Goal: Task Accomplishment & Management: Manage account settings

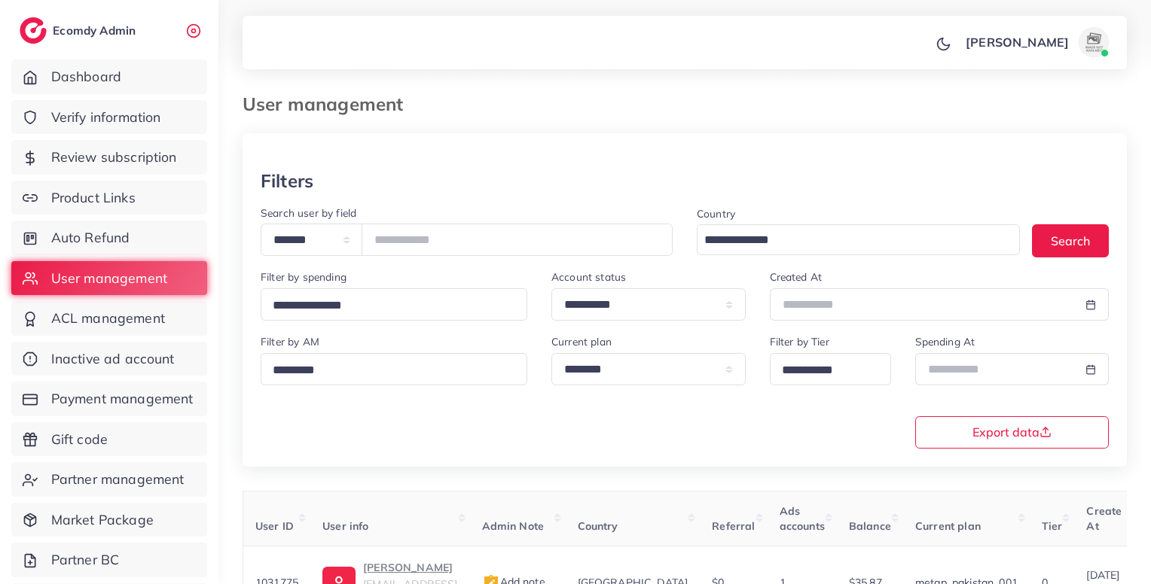
click at [154, 135] on ul "Dashboard Verify information Review subscription Product Links Auto Refund User…" at bounding box center [109, 363] width 218 height 620
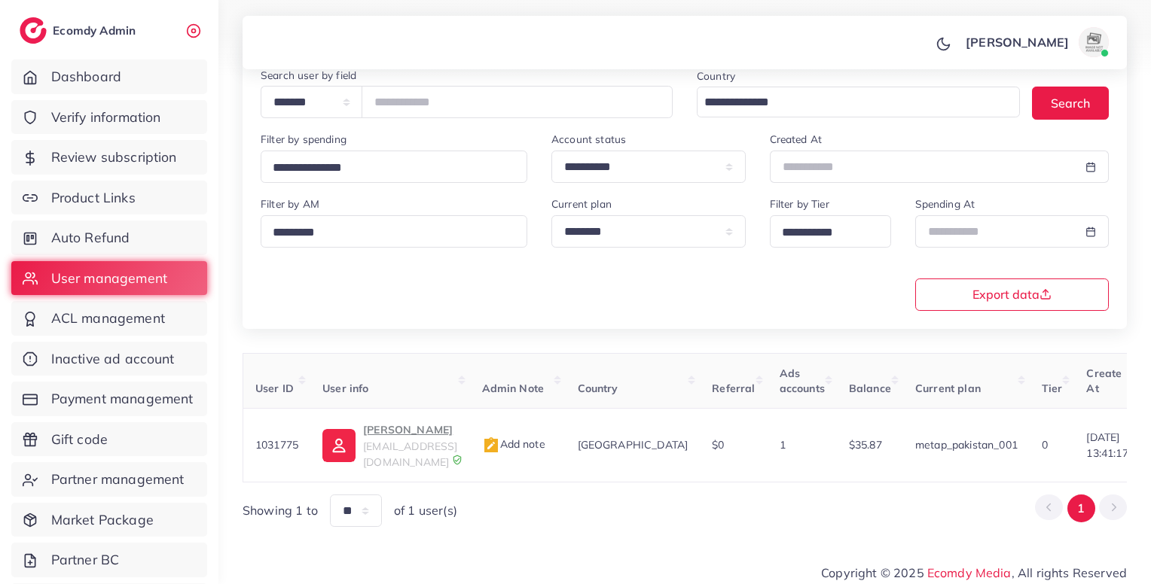
click at [161, 120] on span "Verify information" at bounding box center [106, 118] width 110 height 20
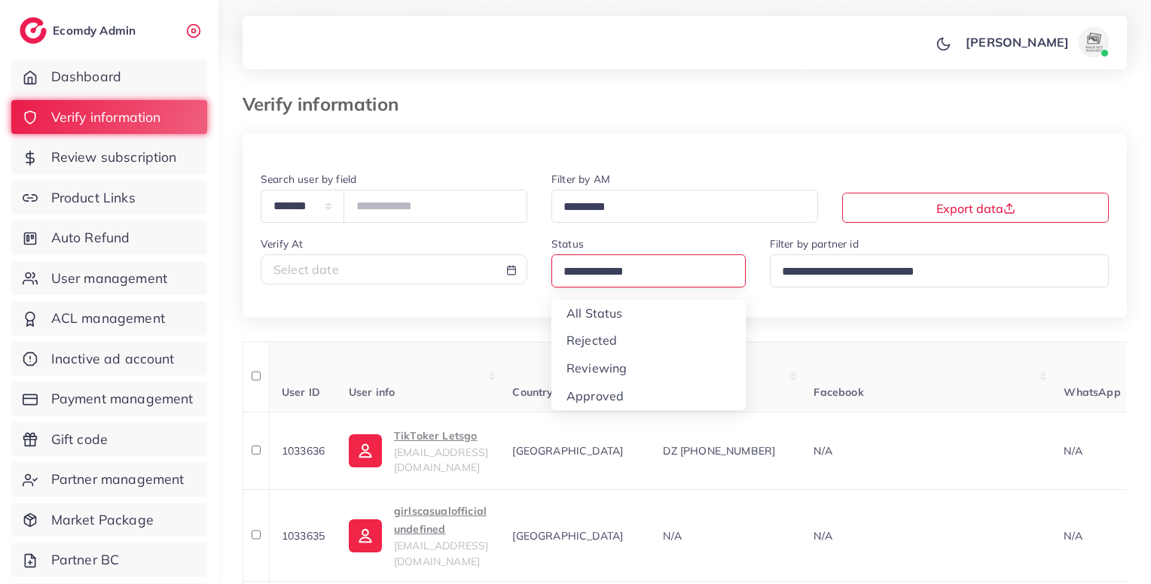
click at [602, 276] on input "Search for option" at bounding box center [642, 272] width 168 height 23
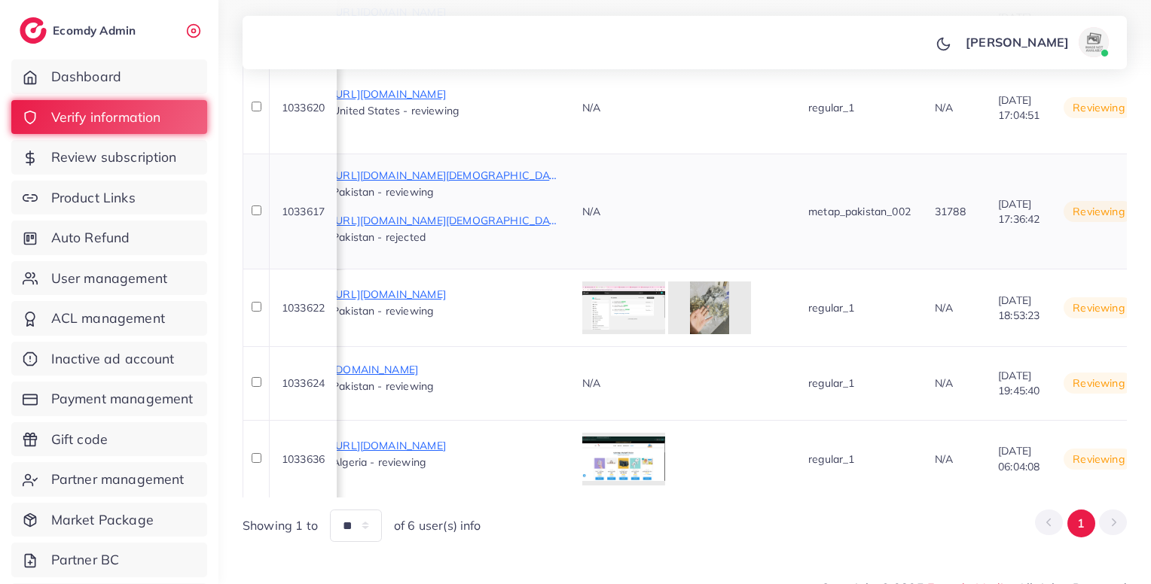
scroll to position [425, 0]
click at [544, 436] on p "[URL][DOMAIN_NAME]" at bounding box center [445, 445] width 226 height 18
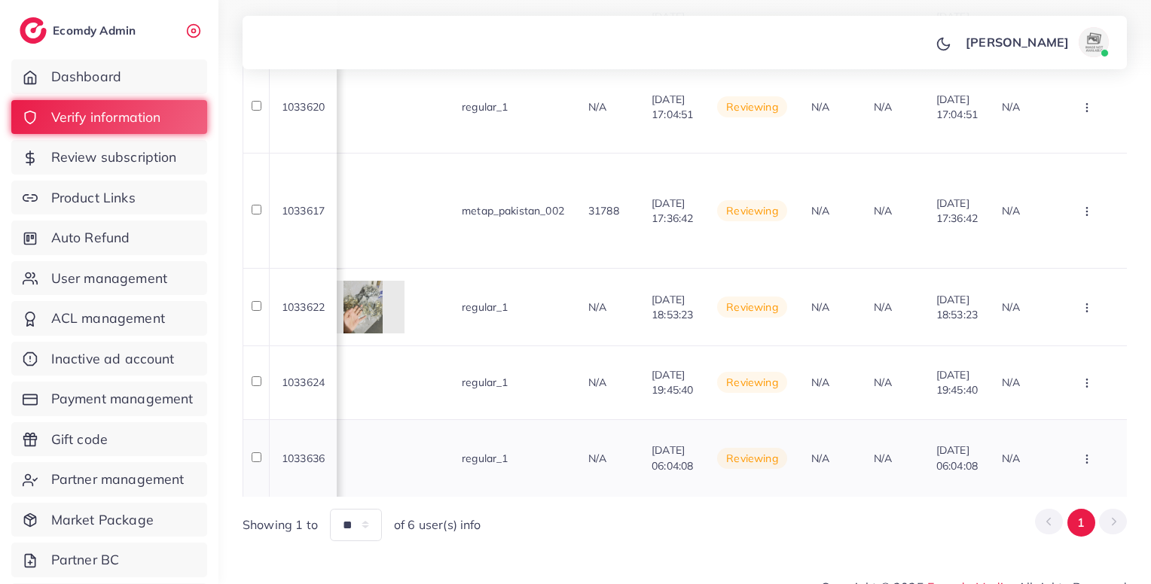
scroll to position [0, 1422]
click at [1101, 441] on button "button" at bounding box center [1088, 458] width 53 height 34
click at [1056, 362] on link "Reject" at bounding box center [1061, 378] width 119 height 33
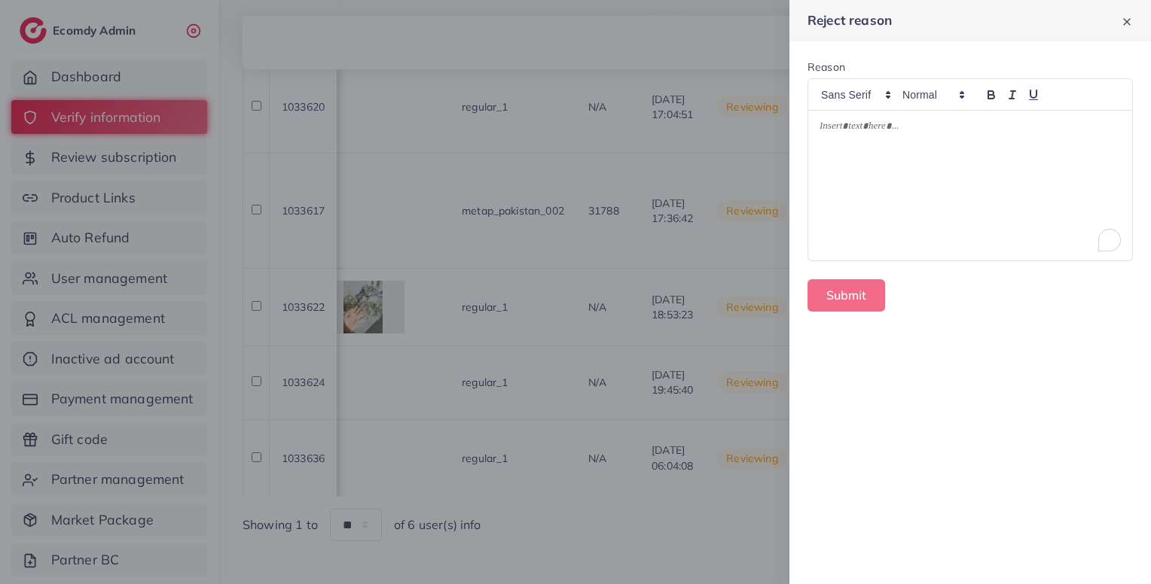
click at [876, 155] on div "To enrich screen reader interactions, please activate Accessibility in Grammarl…" at bounding box center [970, 186] width 324 height 150
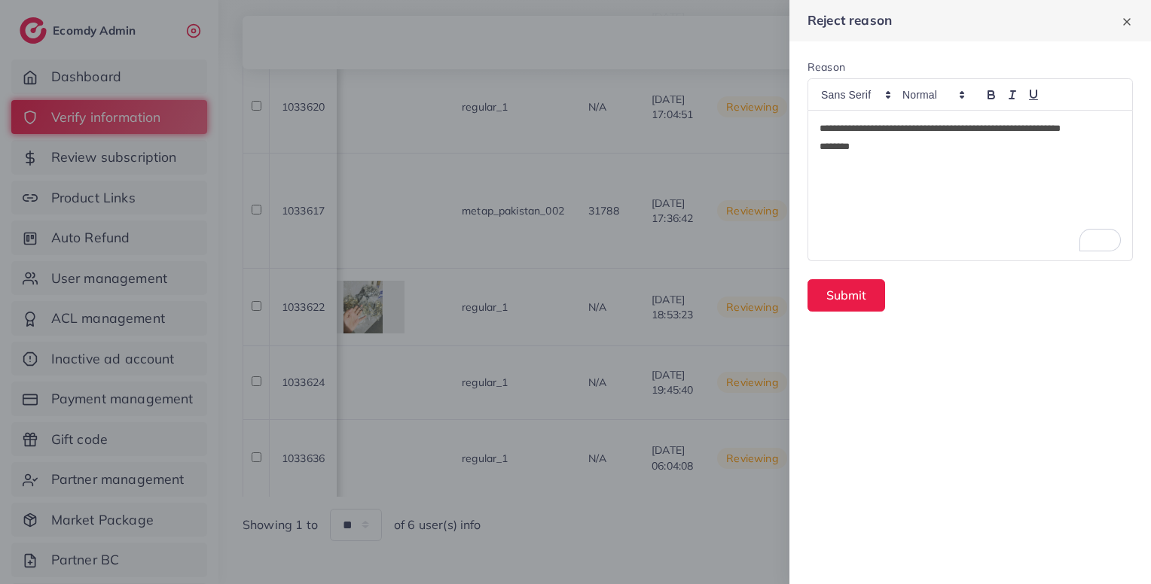
click at [945, 154] on p "*******" at bounding box center [969, 147] width 301 height 18
click at [843, 286] on button "Submit" at bounding box center [846, 295] width 78 height 32
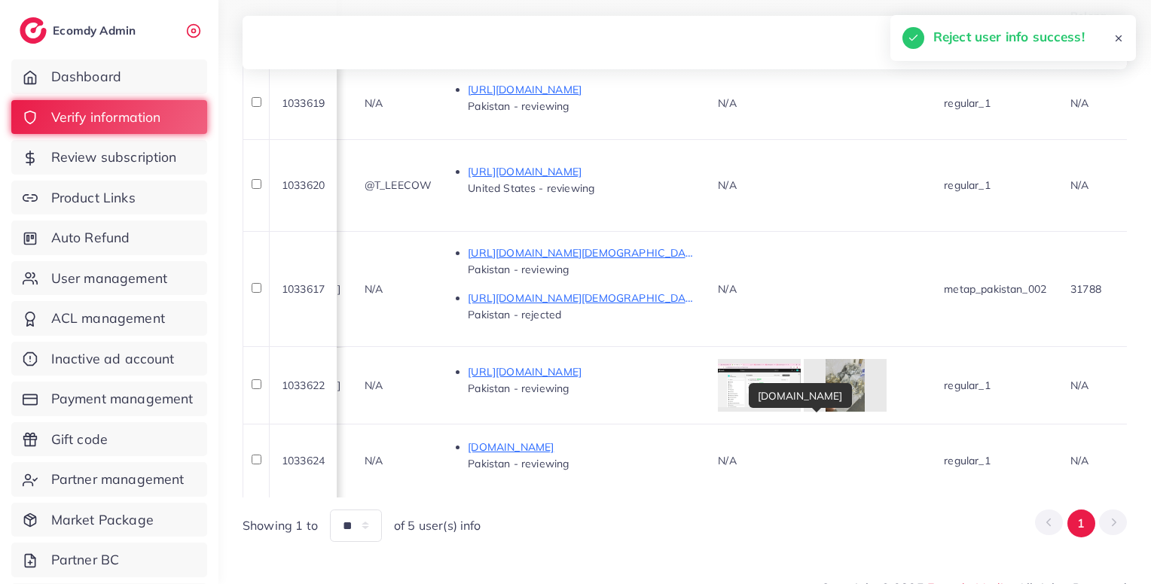
scroll to position [0, 646]
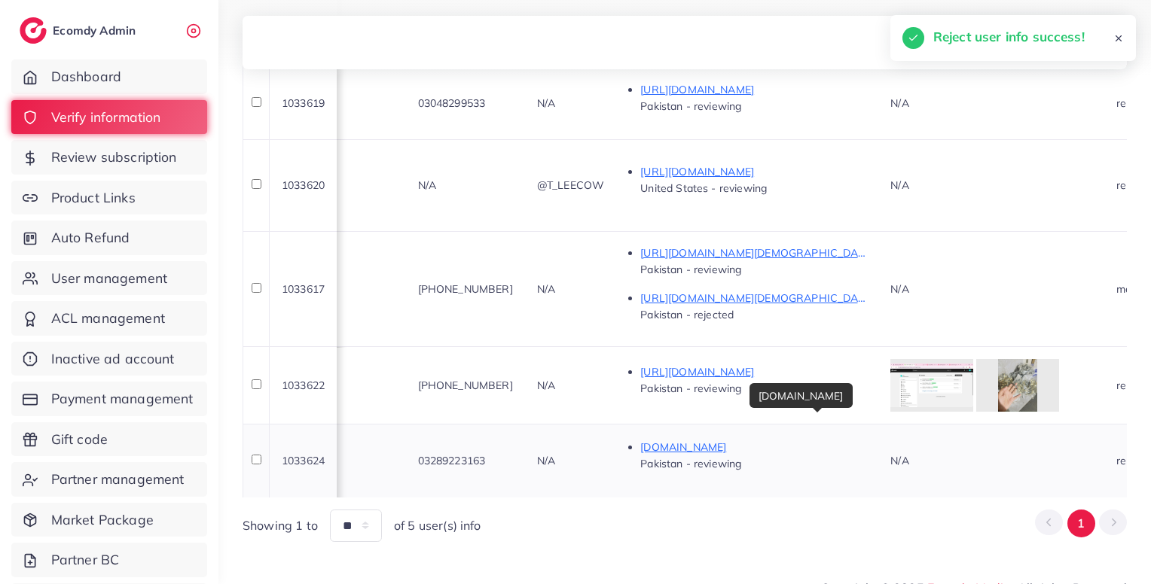
click at [792, 438] on p "[DOMAIN_NAME]" at bounding box center [753, 447] width 226 height 18
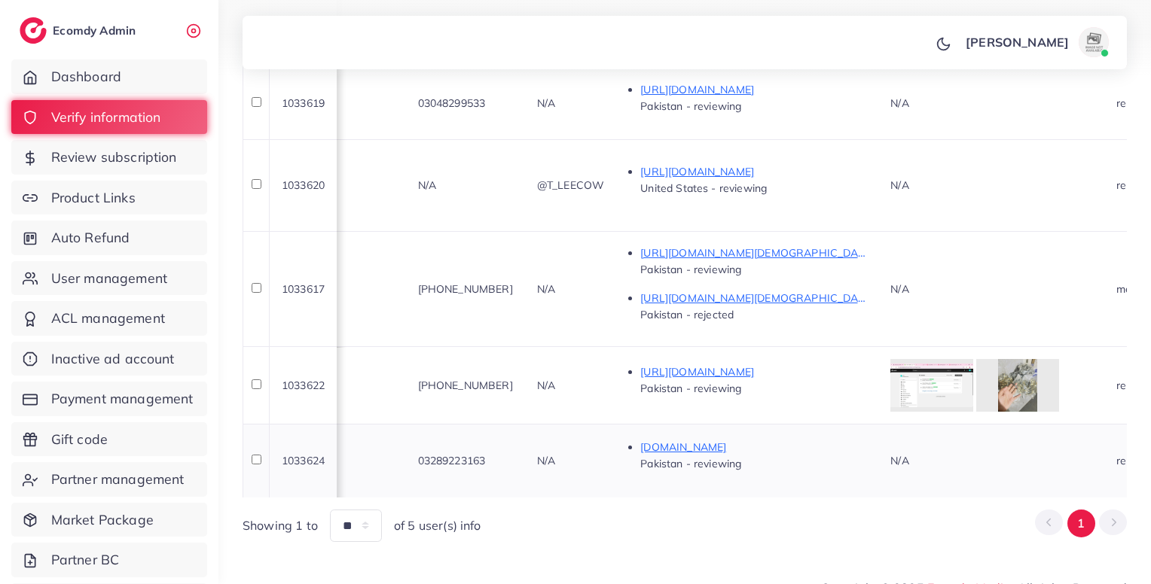
scroll to position [0, 1402]
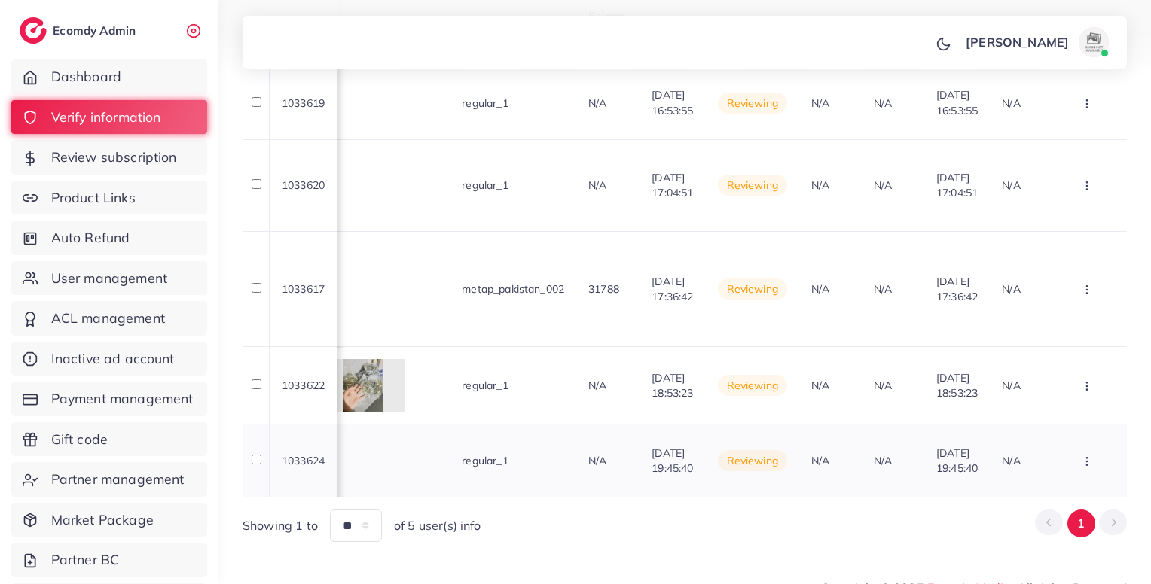
click at [1083, 456] on icon "button" at bounding box center [1087, 462] width 12 height 12
click at [1037, 373] on span "Reject" at bounding box center [1036, 380] width 36 height 15
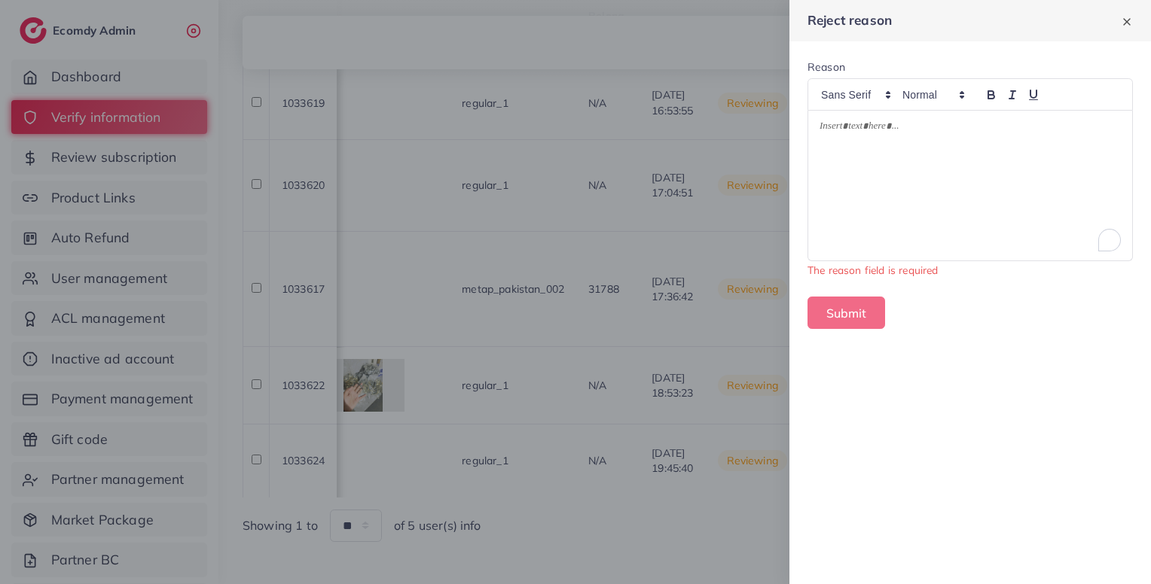
click at [970, 212] on div "To enrich screen reader interactions, please activate Accessibility in Grammarl…" at bounding box center [970, 186] width 324 height 150
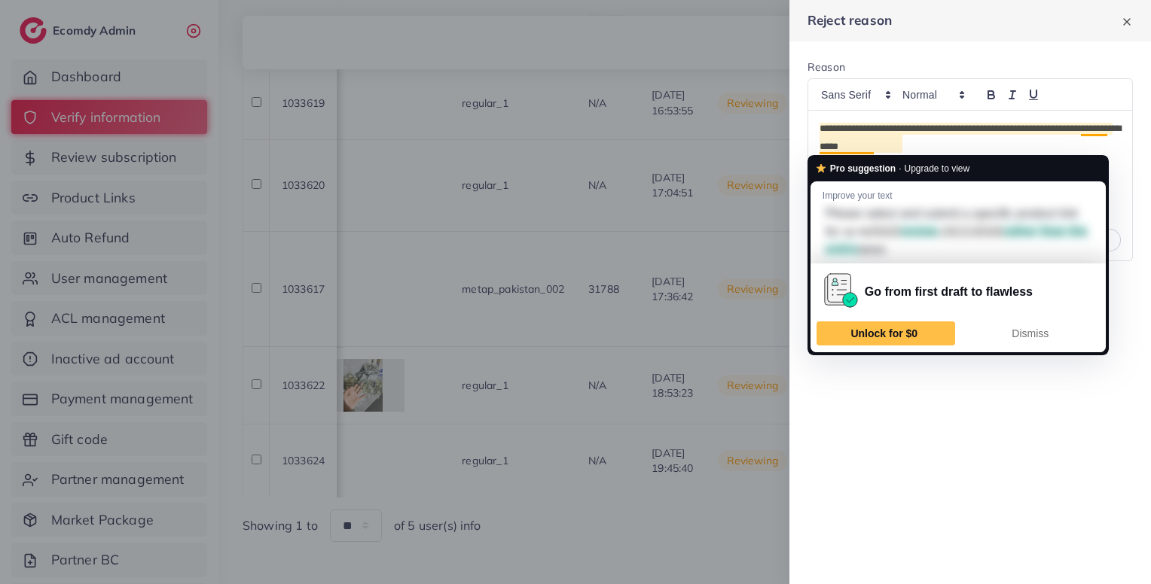
click at [828, 146] on p "**********" at bounding box center [969, 138] width 301 height 36
click at [870, 145] on p "**********" at bounding box center [969, 138] width 301 height 36
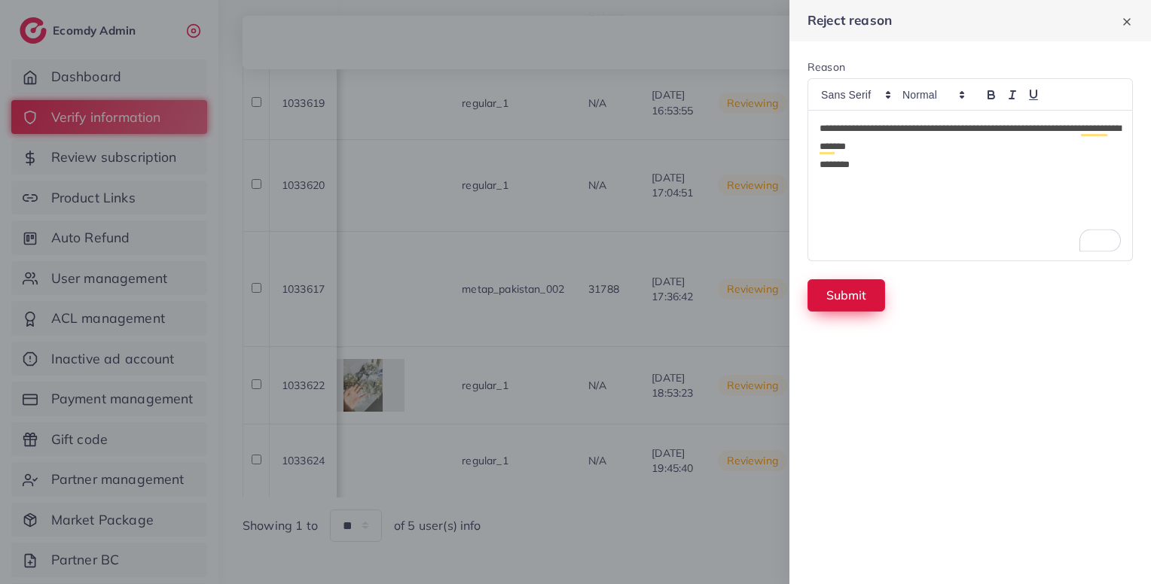
click at [843, 298] on button "Submit" at bounding box center [846, 295] width 78 height 32
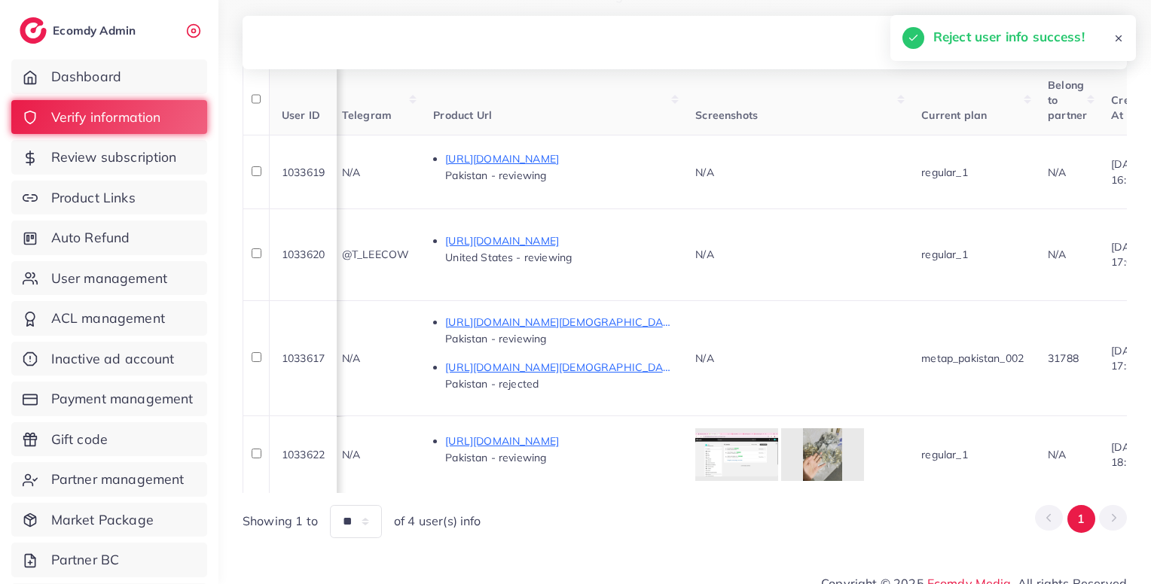
scroll to position [0, 839]
click at [556, 432] on p "[URL][DOMAIN_NAME]" at bounding box center [560, 441] width 226 height 18
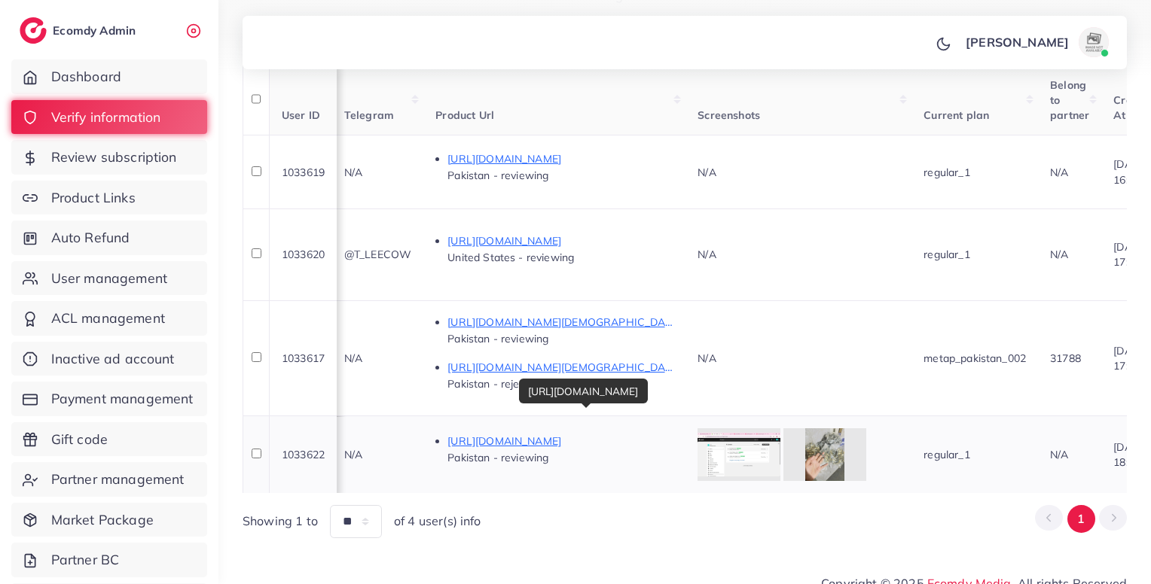
click at [580, 432] on p "[URL][DOMAIN_NAME]" at bounding box center [560, 441] width 226 height 18
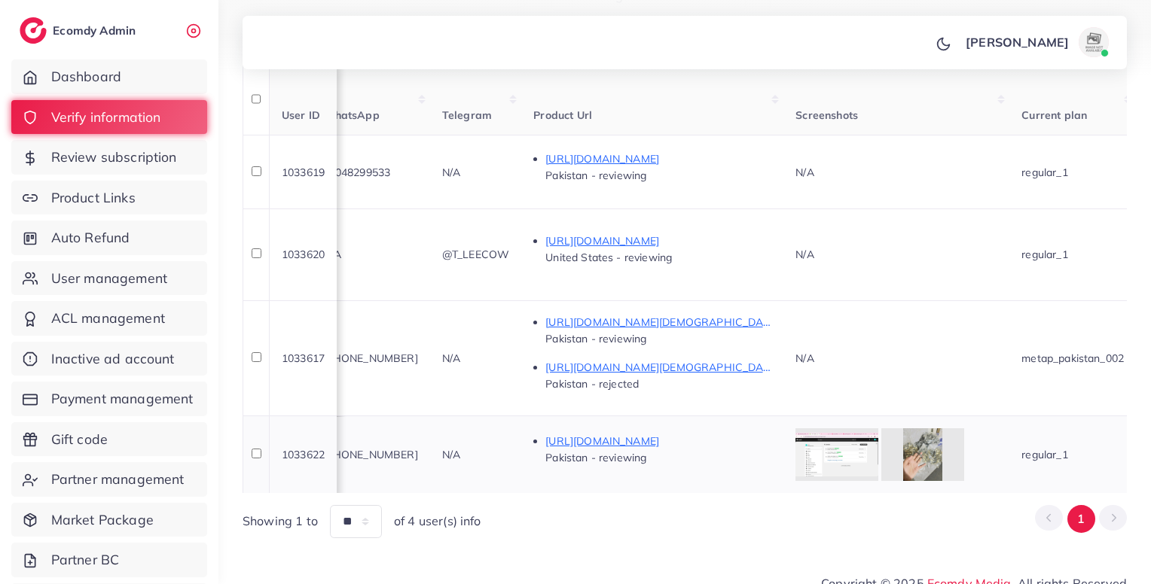
scroll to position [0, 733]
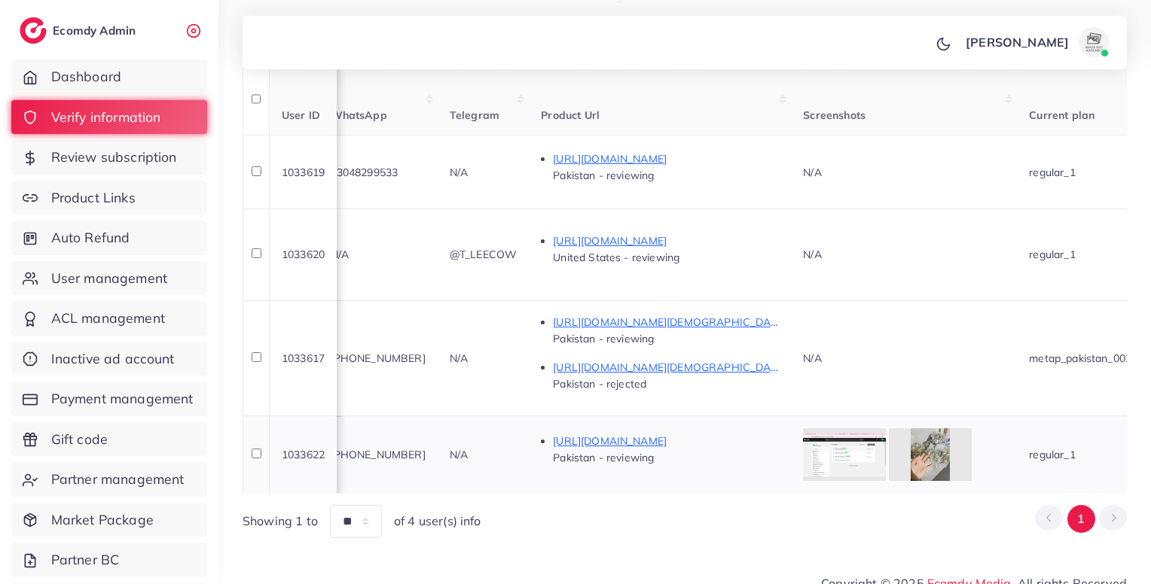
click at [422, 448] on span "[PHONE_NUMBER]" at bounding box center [378, 455] width 95 height 14
click at [425, 448] on span "[PHONE_NUMBER]" at bounding box center [378, 455] width 95 height 14
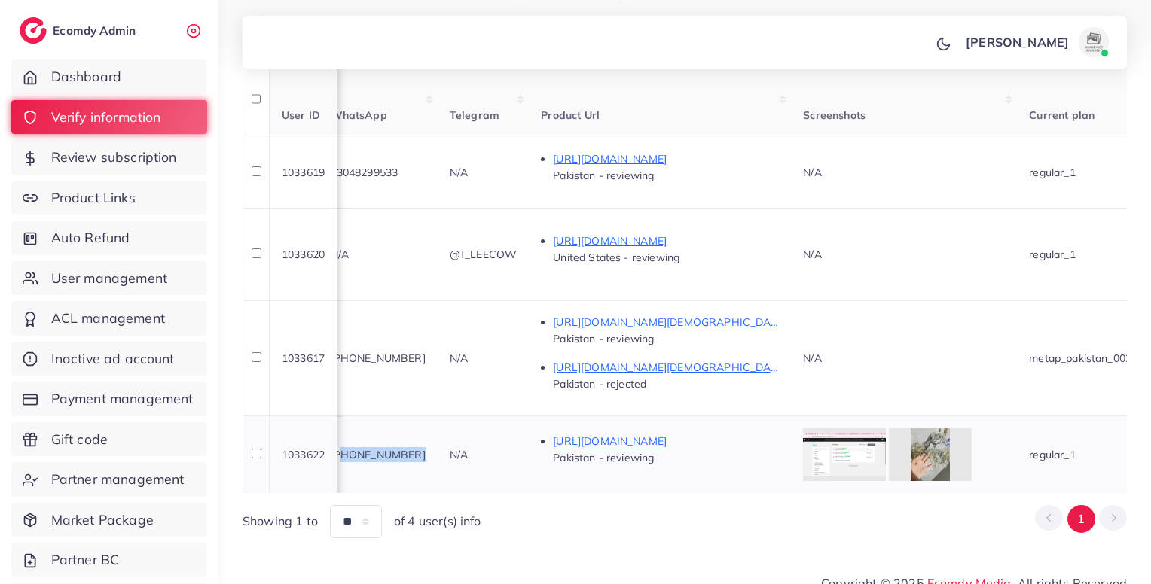
scroll to position [0, 1364]
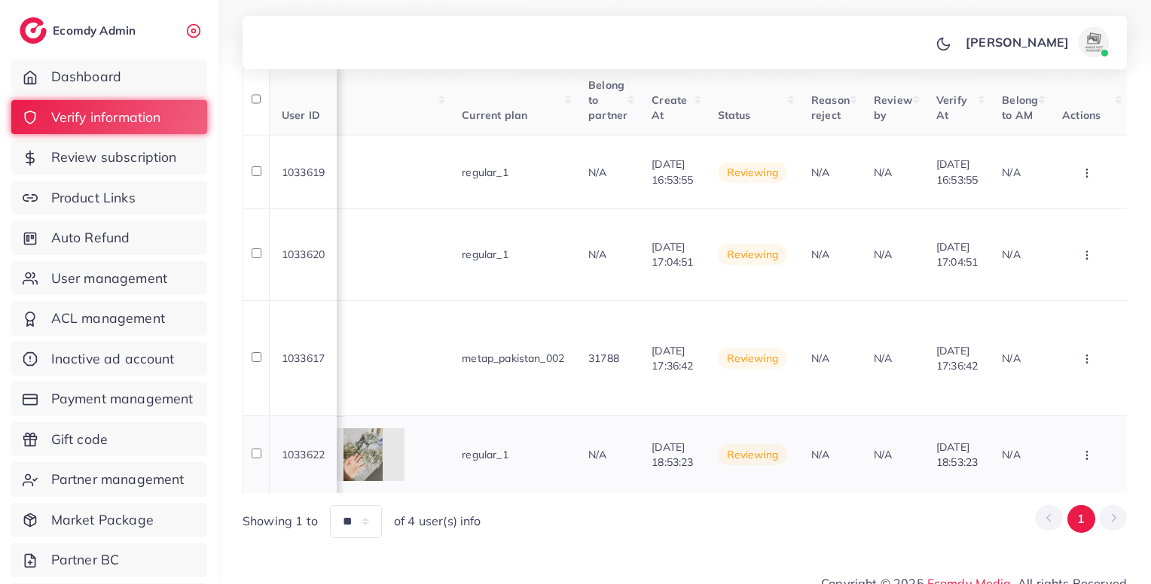
click at [1101, 438] on button "button" at bounding box center [1088, 455] width 53 height 34
click at [1041, 334] on span "Approve" at bounding box center [1043, 341] width 50 height 15
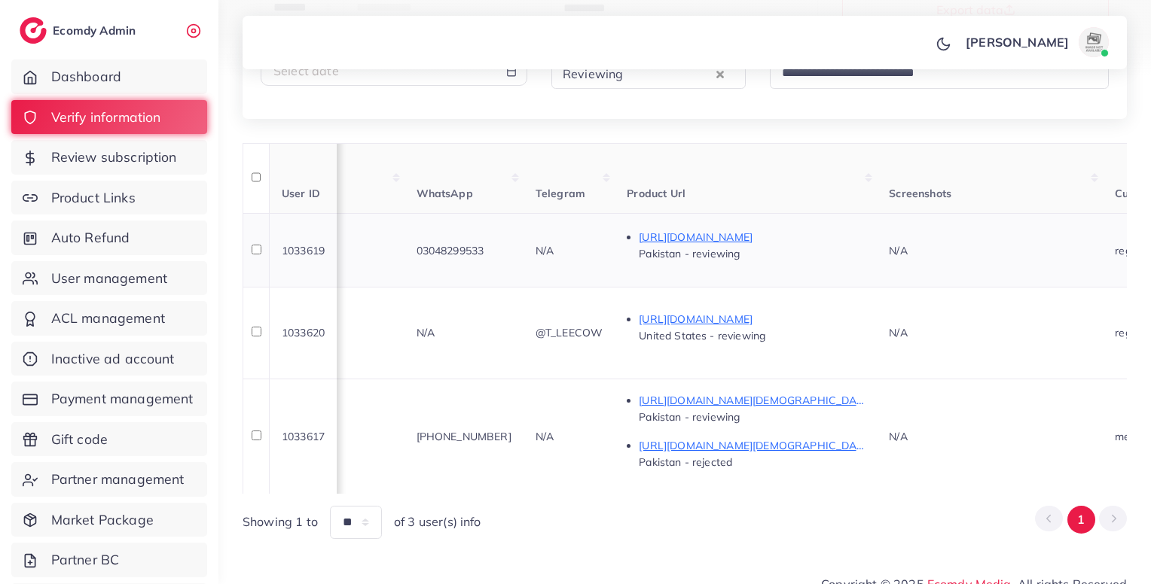
scroll to position [0, 630]
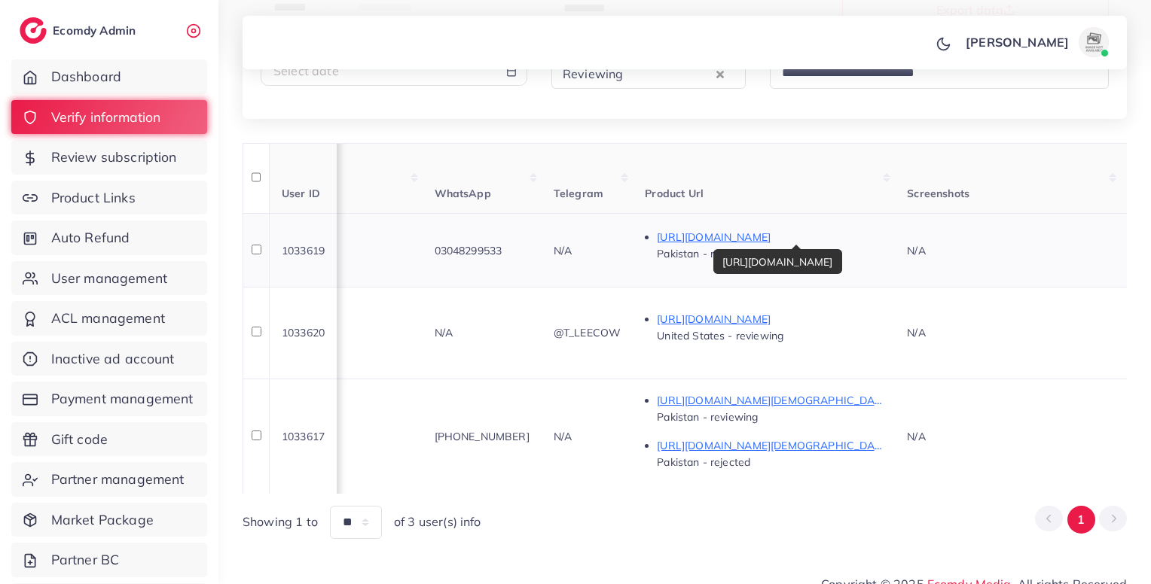
click at [756, 233] on p "[URL][DOMAIN_NAME]" at bounding box center [770, 237] width 226 height 18
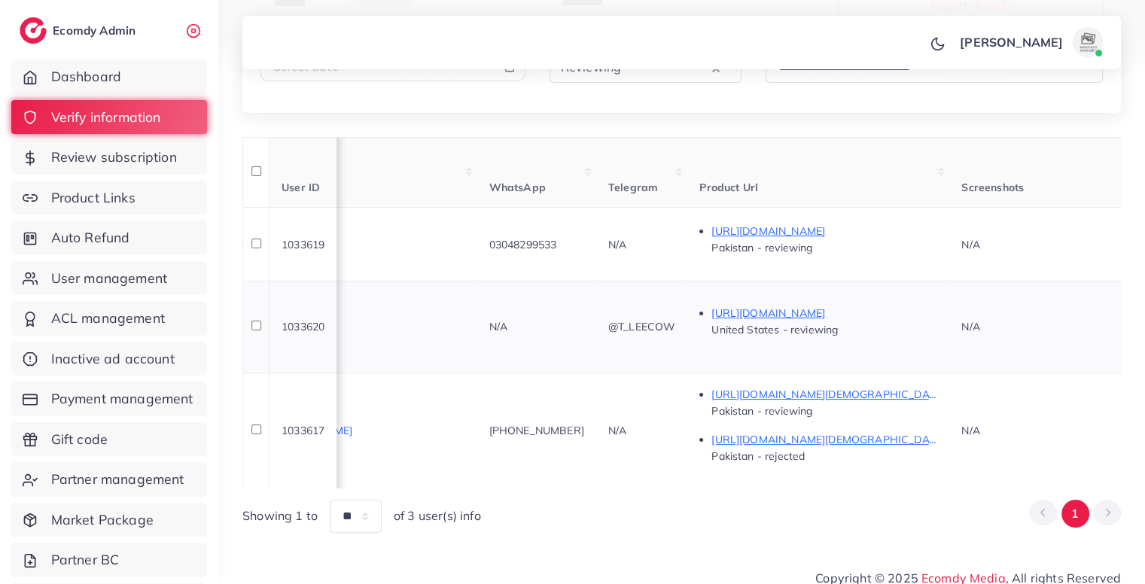
scroll to position [0, 590]
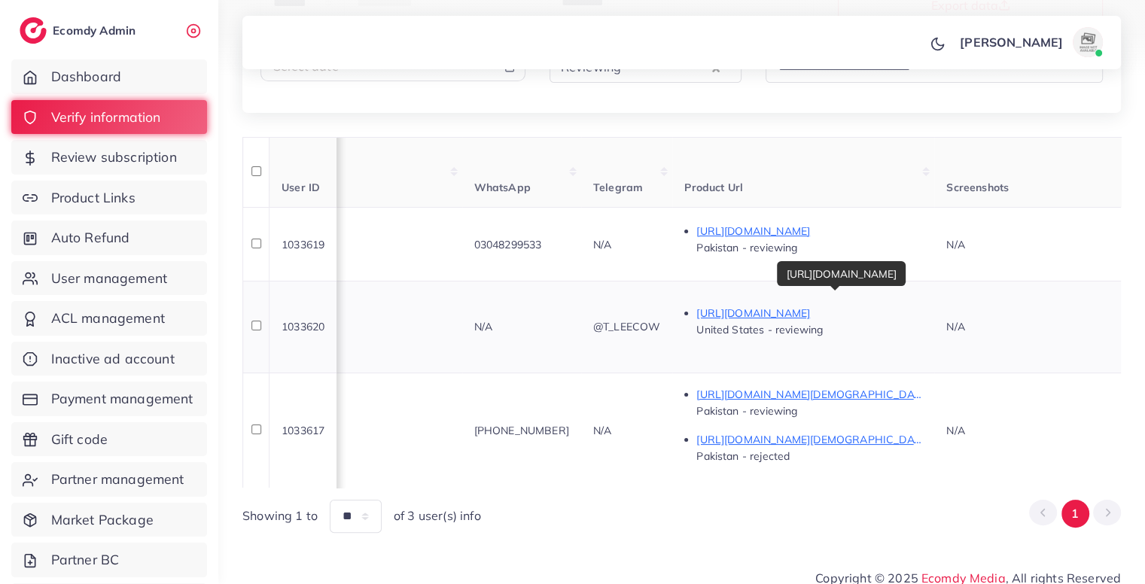
click at [769, 304] on p "https://nltpfulfill.com/" at bounding box center [810, 313] width 226 height 18
click at [801, 304] on p "[URL][DOMAIN_NAME]" at bounding box center [810, 313] width 226 height 18
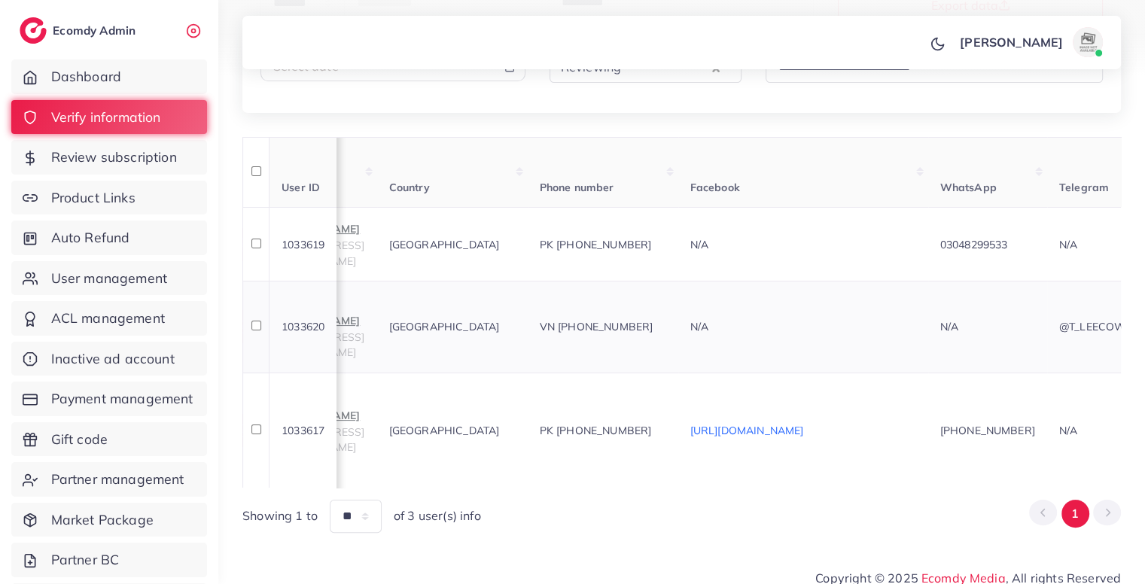
scroll to position [0, 12]
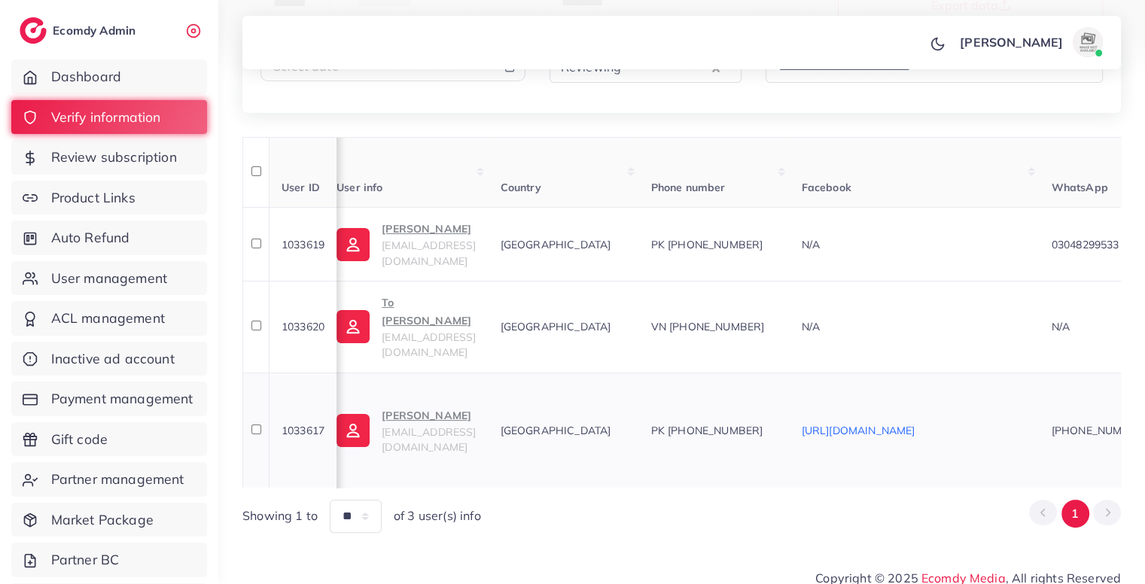
click at [303, 422] on td "1033617" at bounding box center [303, 431] width 68 height 116
click at [308, 320] on span "1033620" at bounding box center [303, 327] width 43 height 14
copy span "1033620"
click at [308, 320] on span "1033620" at bounding box center [303, 327] width 43 height 14
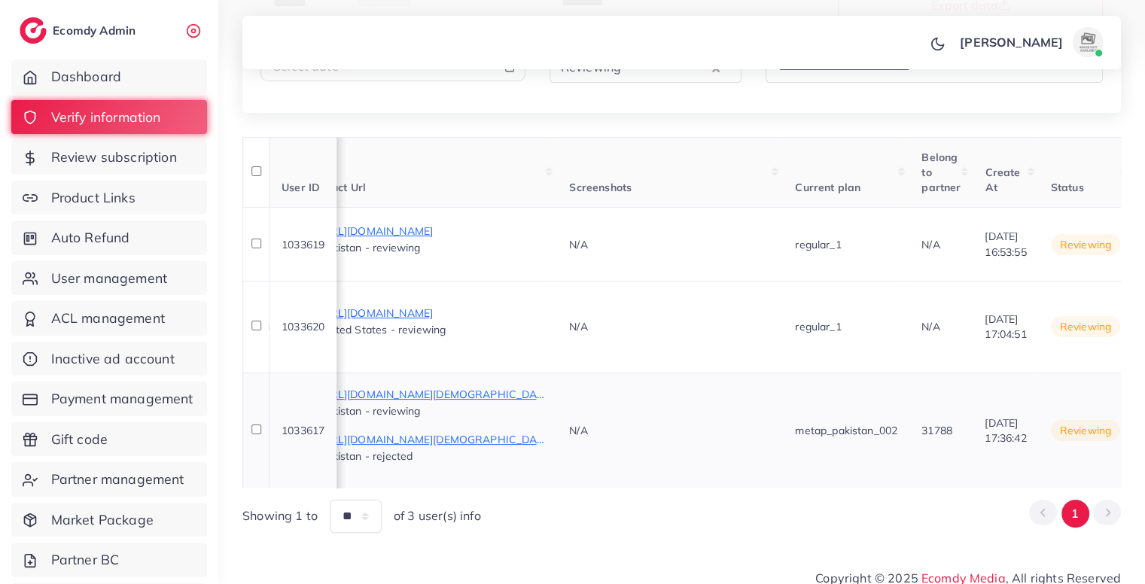
scroll to position [0, 974]
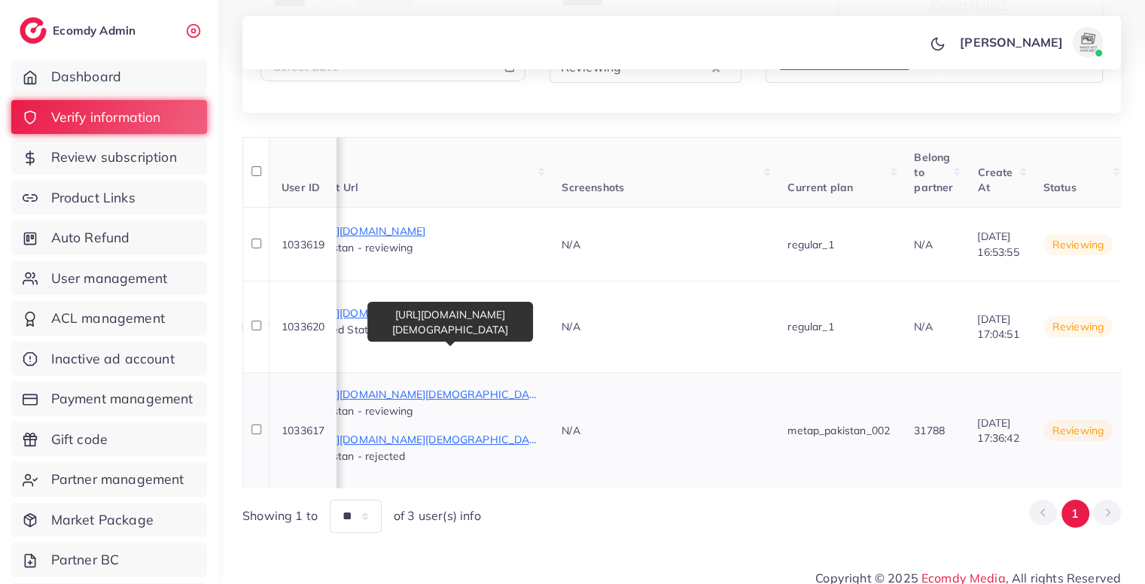
click at [525, 386] on p "[URL][DOMAIN_NAME][DEMOGRAPHIC_DATA]" at bounding box center [425, 395] width 226 height 18
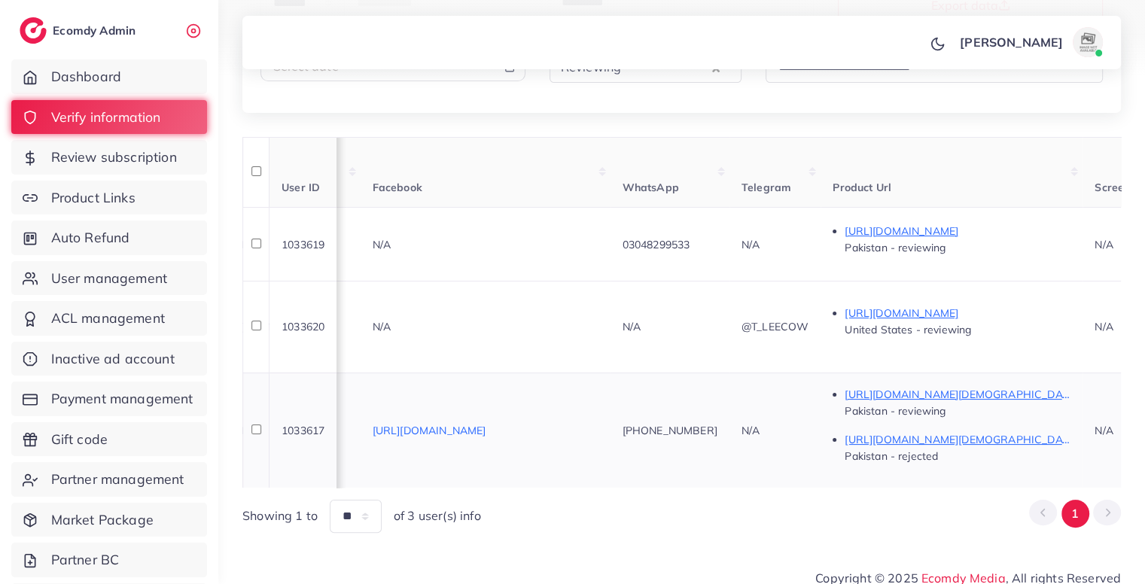
scroll to position [0, 433]
click at [728, 392] on td "[PHONE_NUMBER]" at bounding box center [678, 431] width 119 height 116
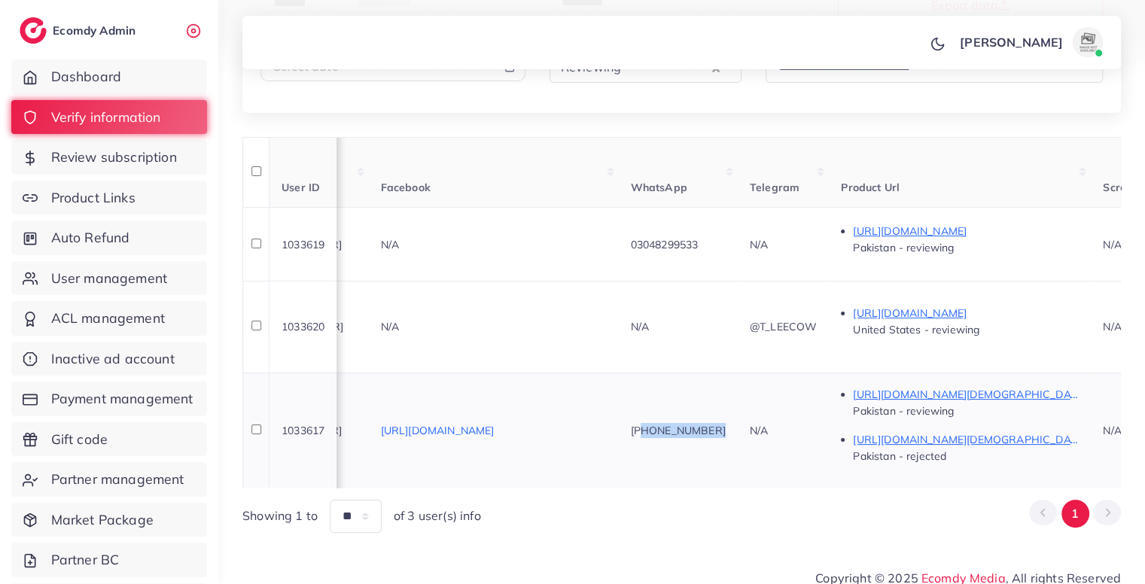
click at [728, 392] on td "[PHONE_NUMBER]" at bounding box center [678, 431] width 119 height 116
copy span "923451419187"
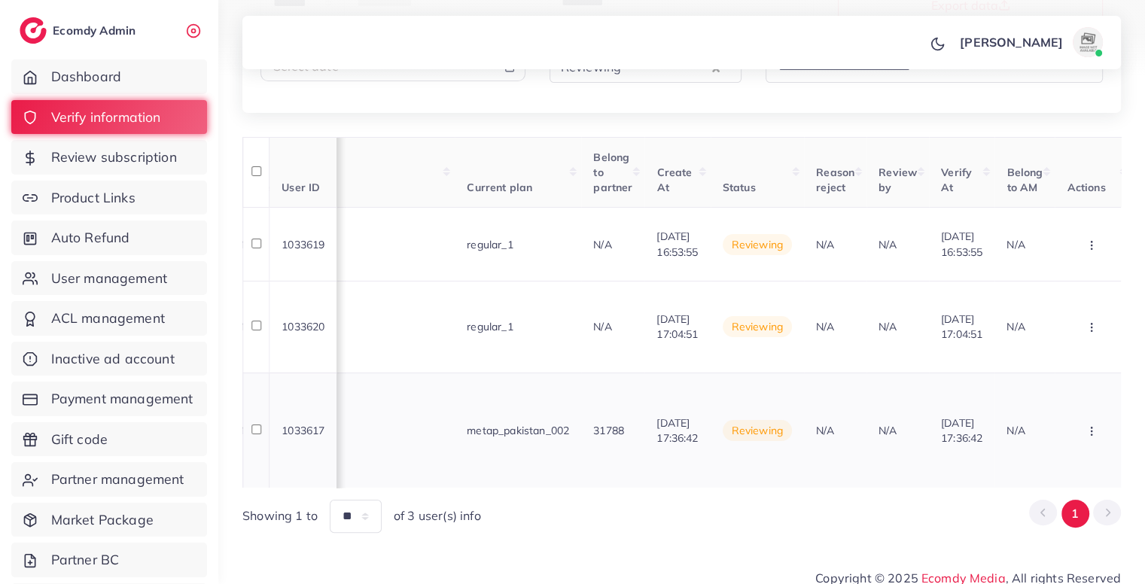
scroll to position [0, 1369]
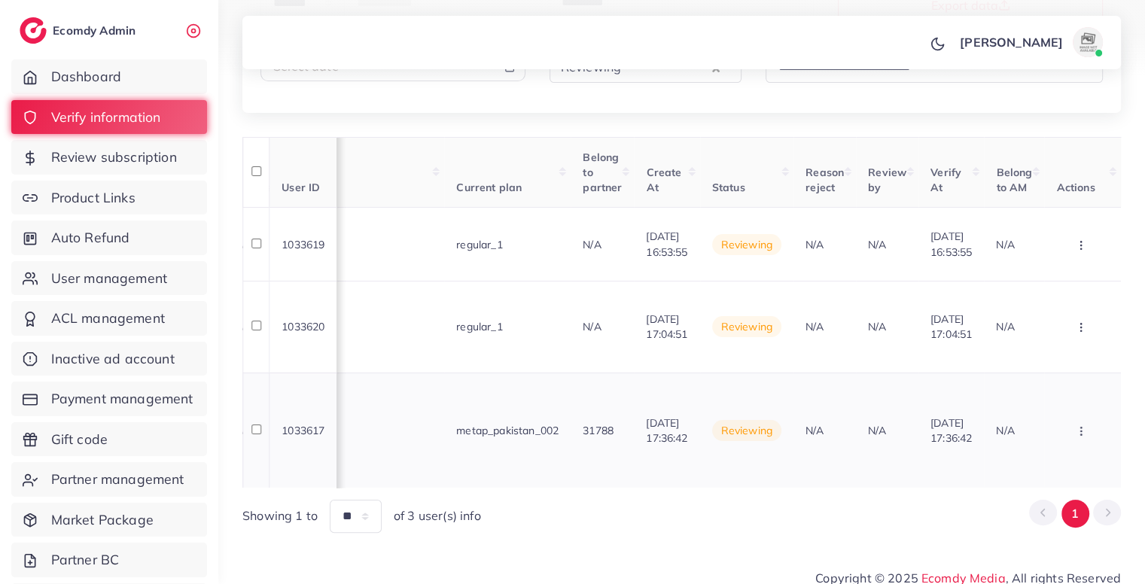
click at [1093, 420] on button "button" at bounding box center [1082, 430] width 53 height 34
click at [1055, 310] on span "Approve" at bounding box center [1038, 317] width 50 height 15
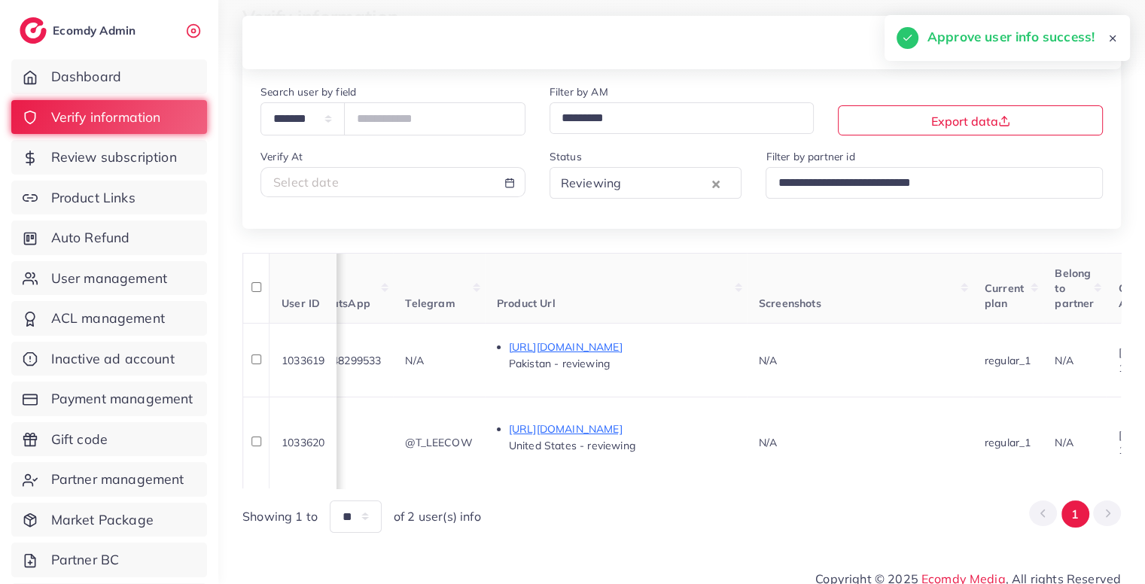
scroll to position [0, 711]
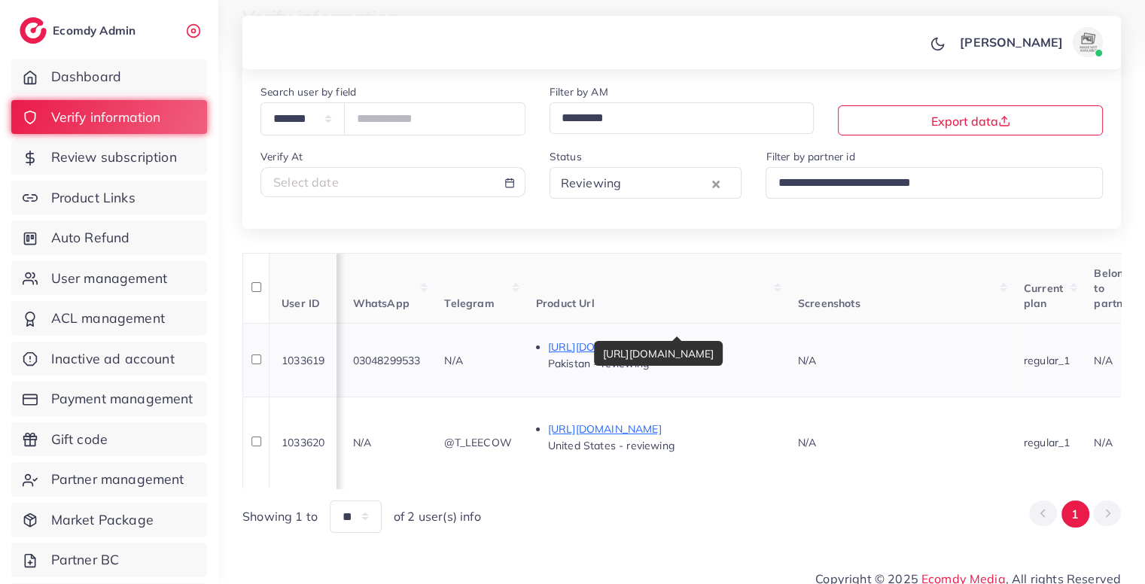
click at [766, 341] on p "[URL][DOMAIN_NAME]" at bounding box center [661, 347] width 226 height 18
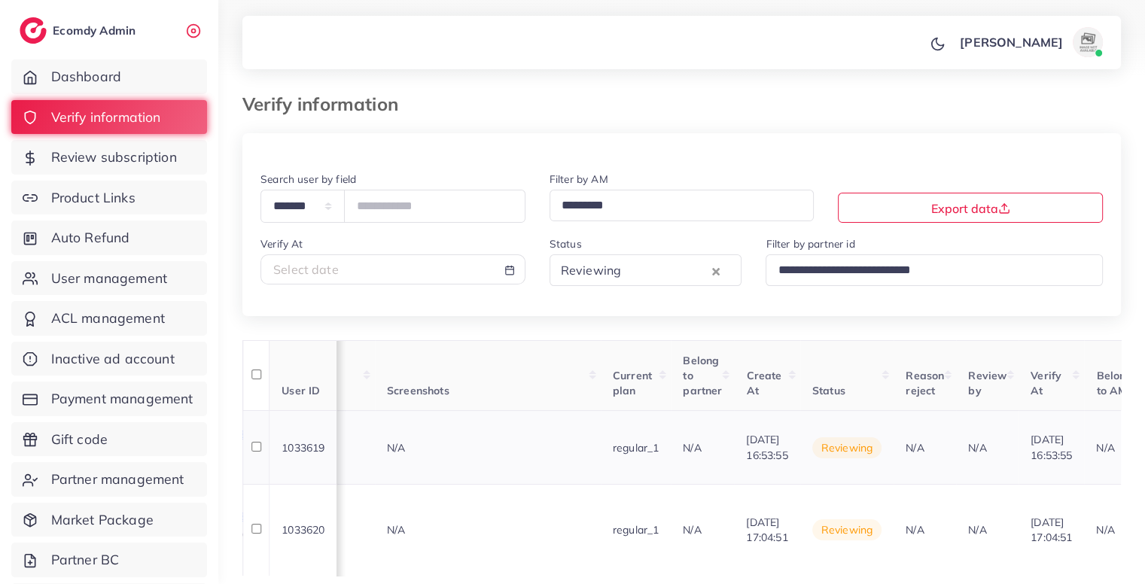
scroll to position [0, 1274]
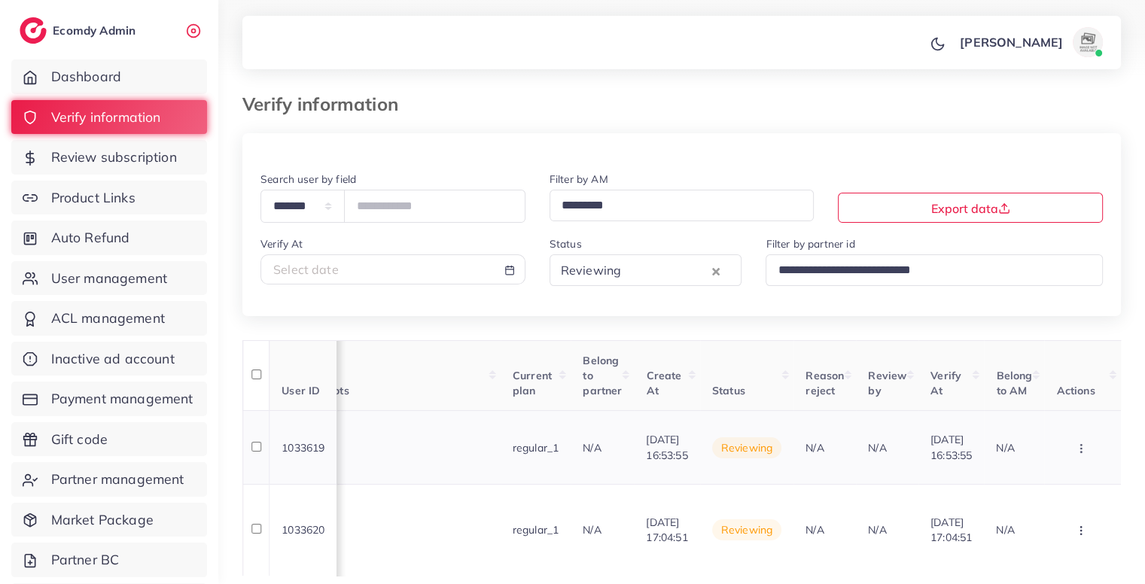
click at [1089, 453] on button "button" at bounding box center [1082, 448] width 53 height 34
click at [1056, 407] on link "Reject" at bounding box center [1056, 402] width 119 height 33
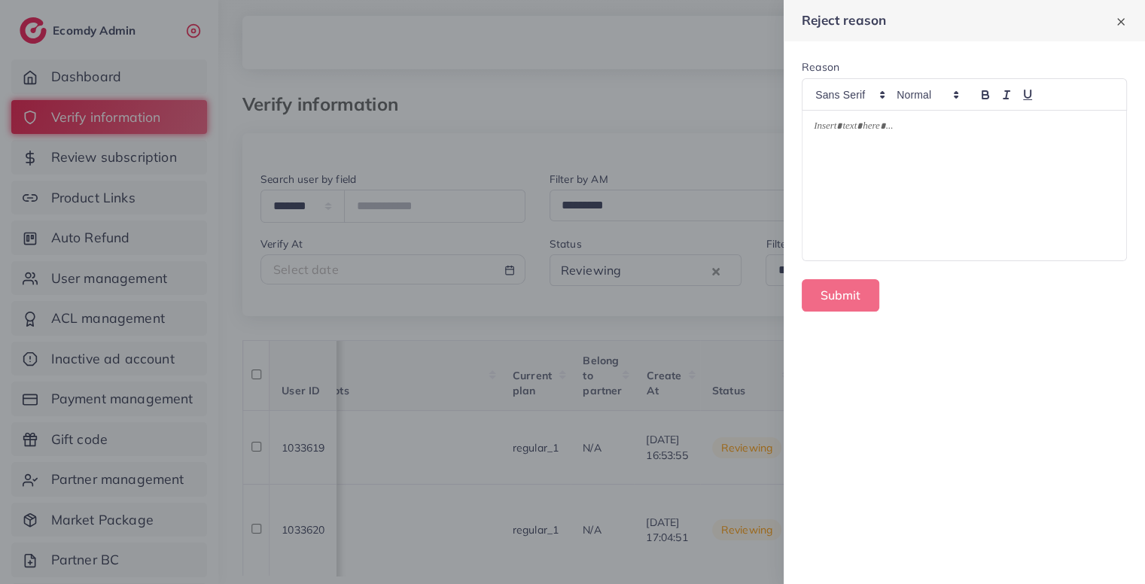
click at [952, 178] on div at bounding box center [965, 186] width 324 height 150
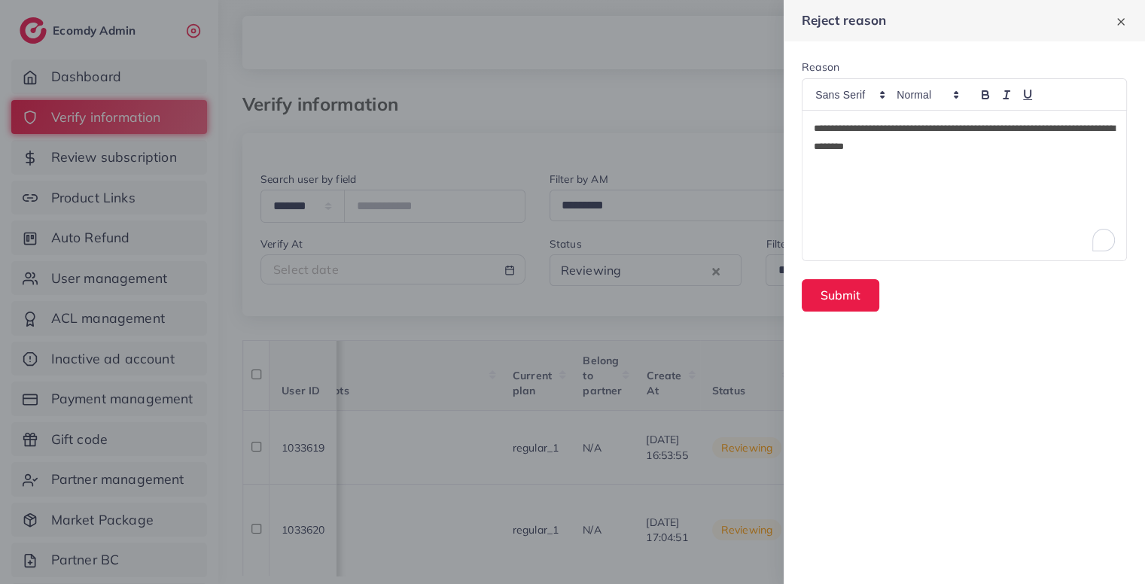
scroll to position [0, 0]
click at [828, 309] on button "Submit" at bounding box center [841, 295] width 78 height 32
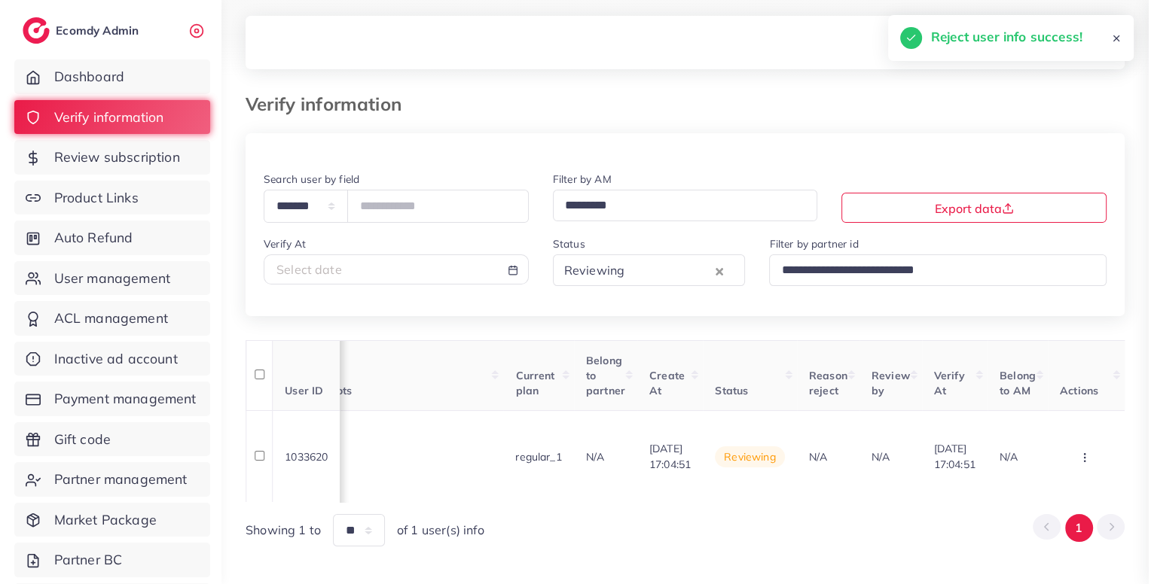
scroll to position [0, 1259]
click at [155, 270] on span "User management" at bounding box center [113, 279] width 116 height 20
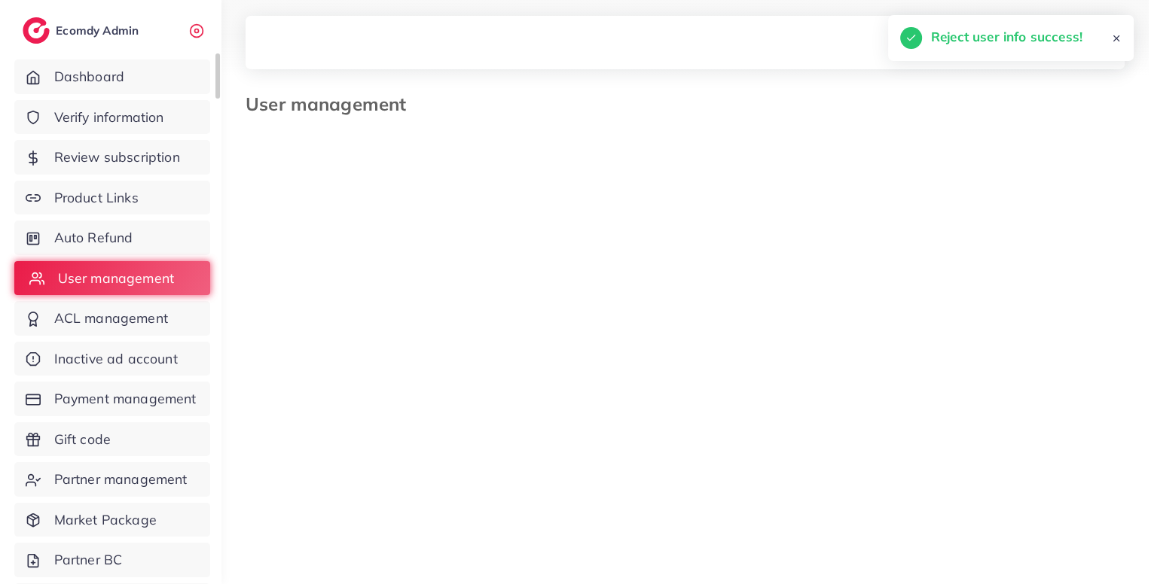
scroll to position [0, 1247]
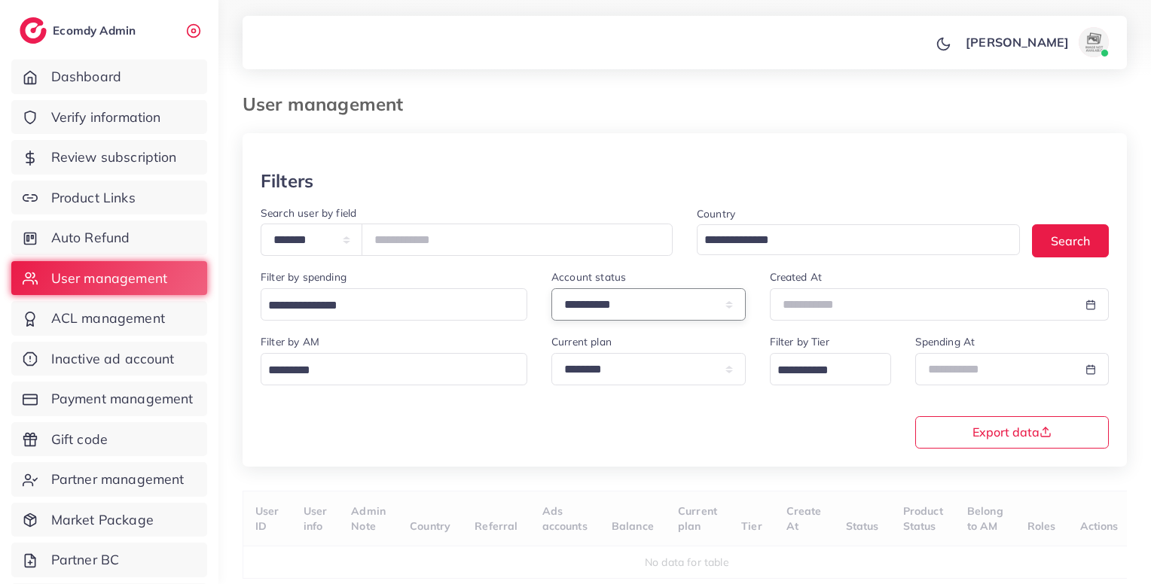
click at [642, 316] on select "**********" at bounding box center [648, 304] width 194 height 32
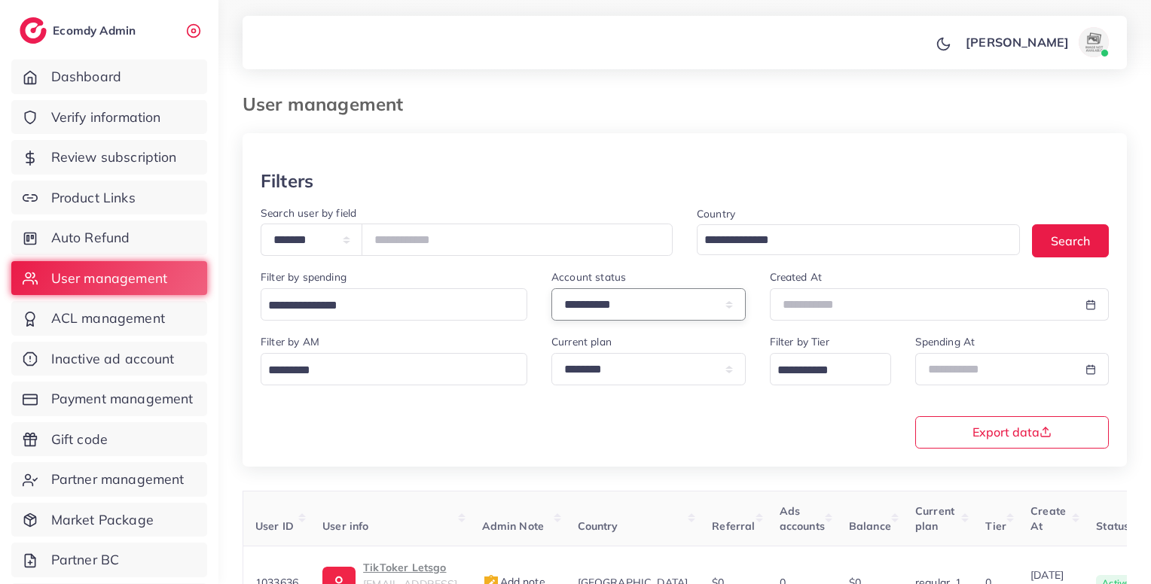
select select "*******"
click at [551, 290] on select "**********" at bounding box center [648, 304] width 194 height 32
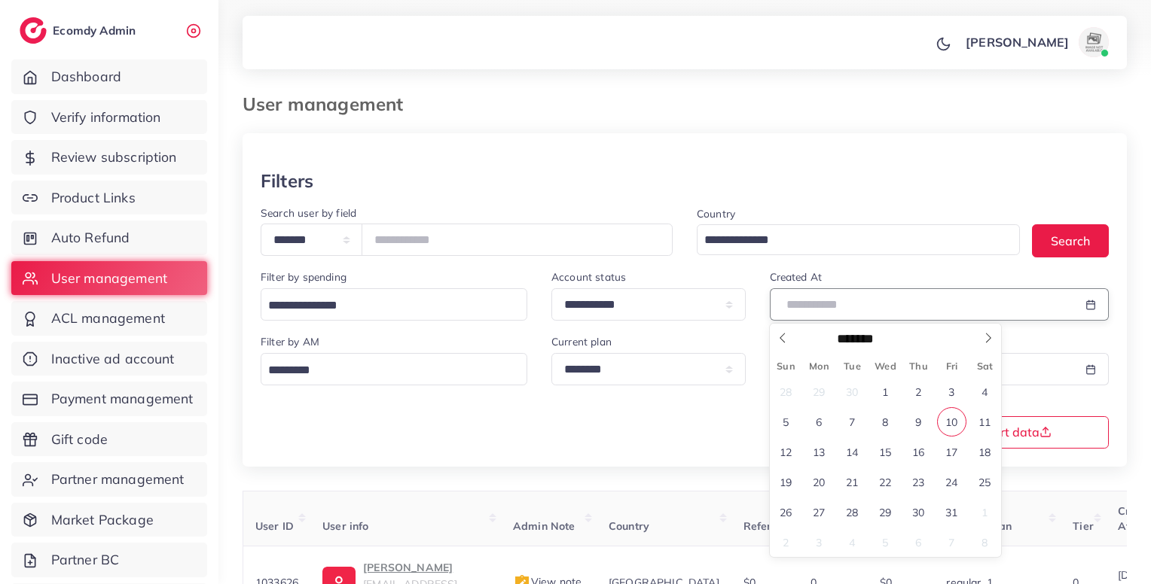
click at [843, 304] on input "text" at bounding box center [922, 304] width 305 height 32
click at [923, 418] on span "9" at bounding box center [918, 421] width 29 height 29
type input "**********"
click at [923, 418] on span "9" at bounding box center [918, 421] width 29 height 29
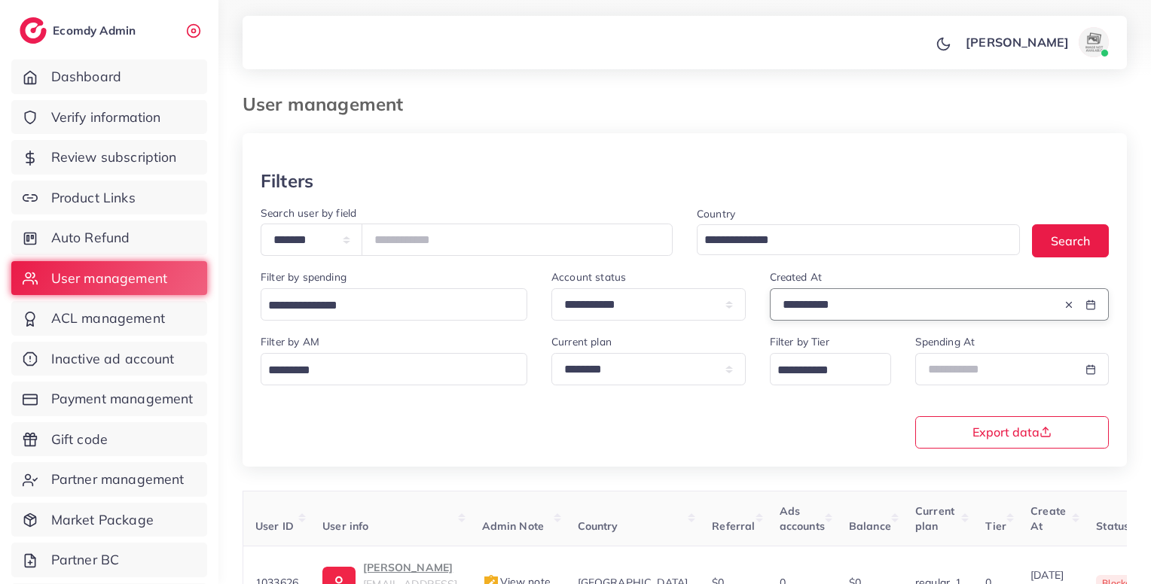
scroll to position [196, 0]
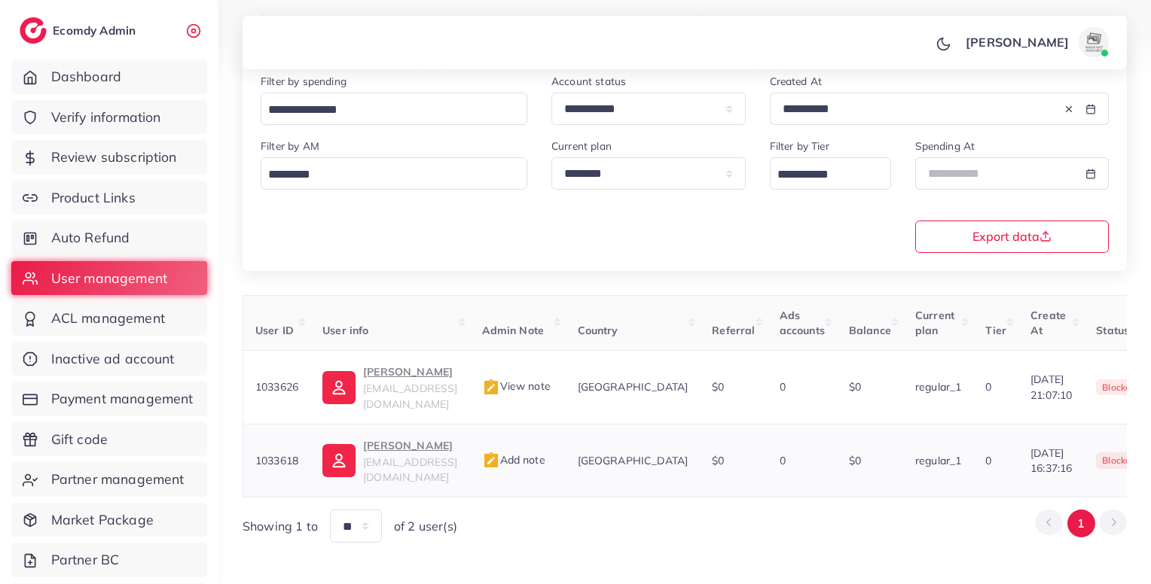
click at [416, 456] on span "gali57364@gmail.com" at bounding box center [410, 470] width 94 height 29
click at [545, 453] on span "Add note" at bounding box center [513, 460] width 63 height 14
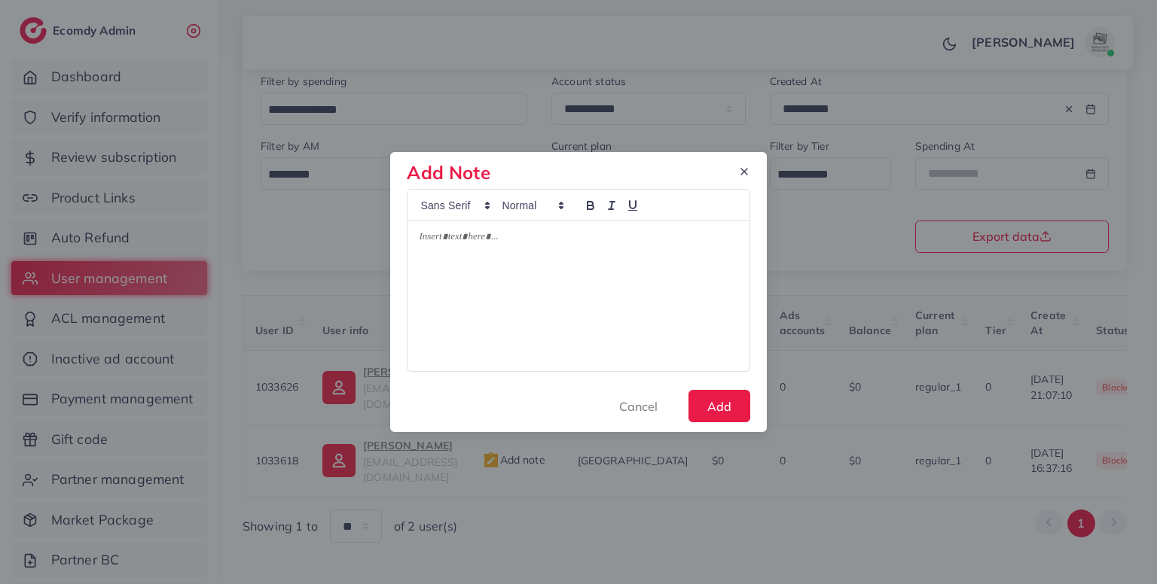
click at [560, 285] on div at bounding box center [577, 296] width 341 height 150
click at [730, 419] on button "Add" at bounding box center [719, 406] width 62 height 32
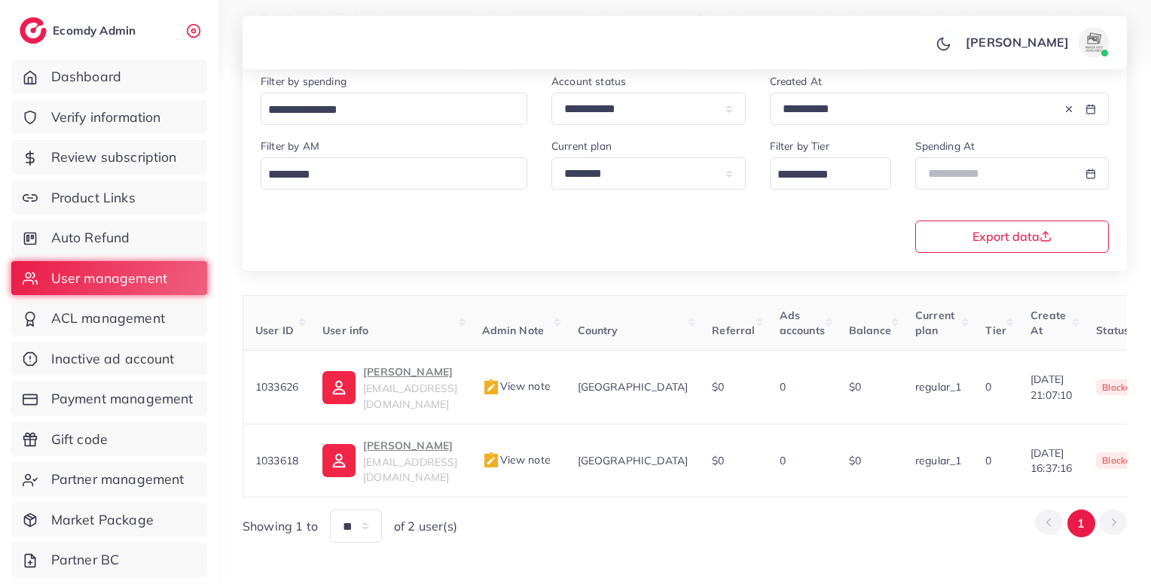
scroll to position [0, 312]
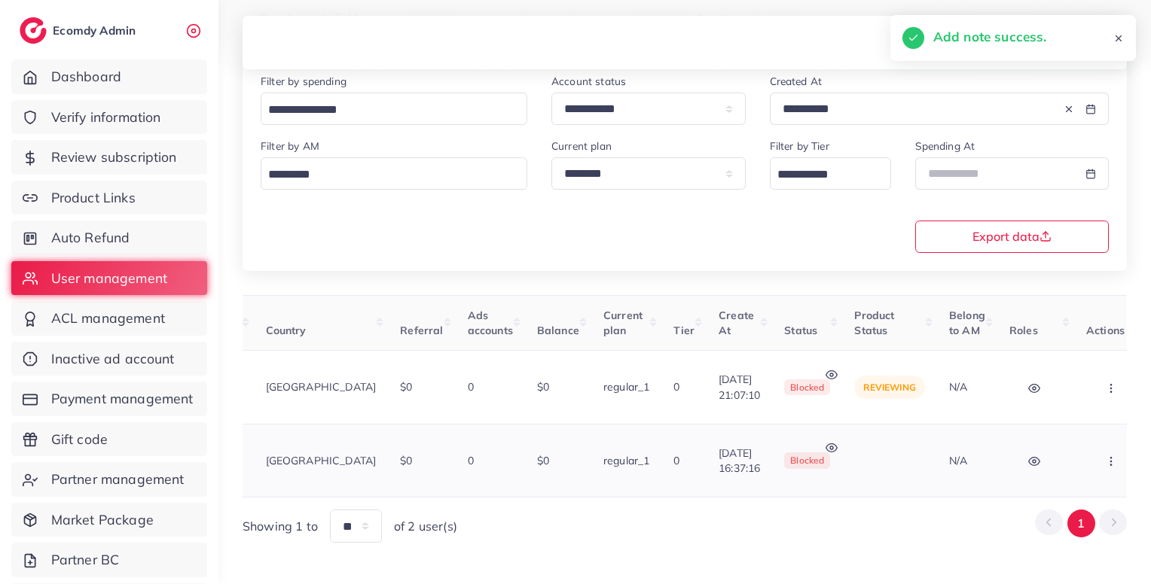
click at [1086, 444] on button "button" at bounding box center [1112, 461] width 53 height 34
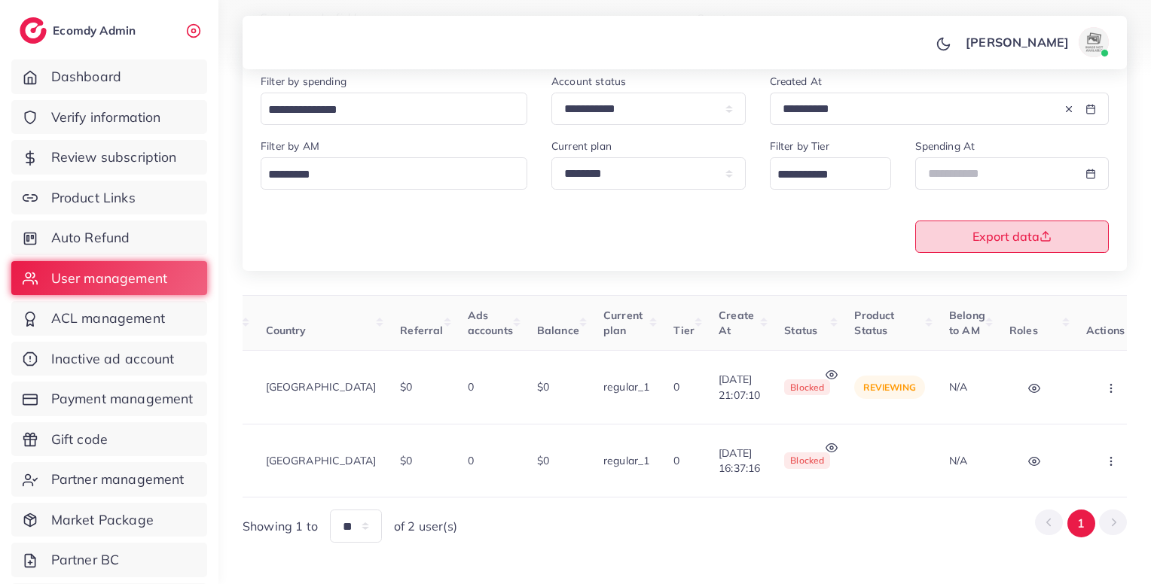
click at [987, 242] on span "Export data" at bounding box center [1011, 236] width 79 height 12
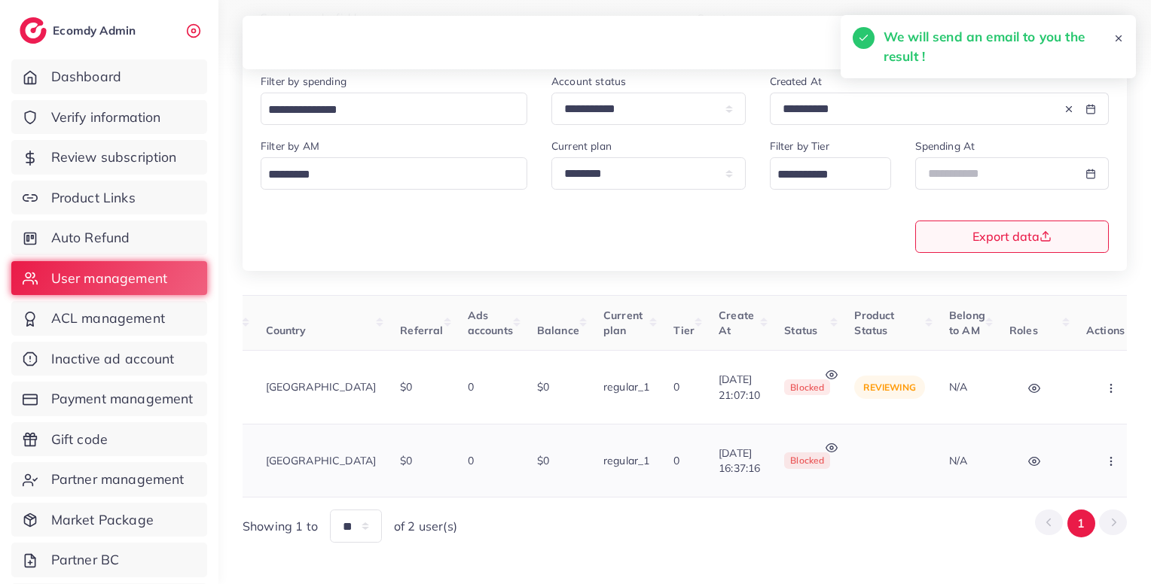
click at [1105, 456] on icon "button" at bounding box center [1111, 462] width 12 height 12
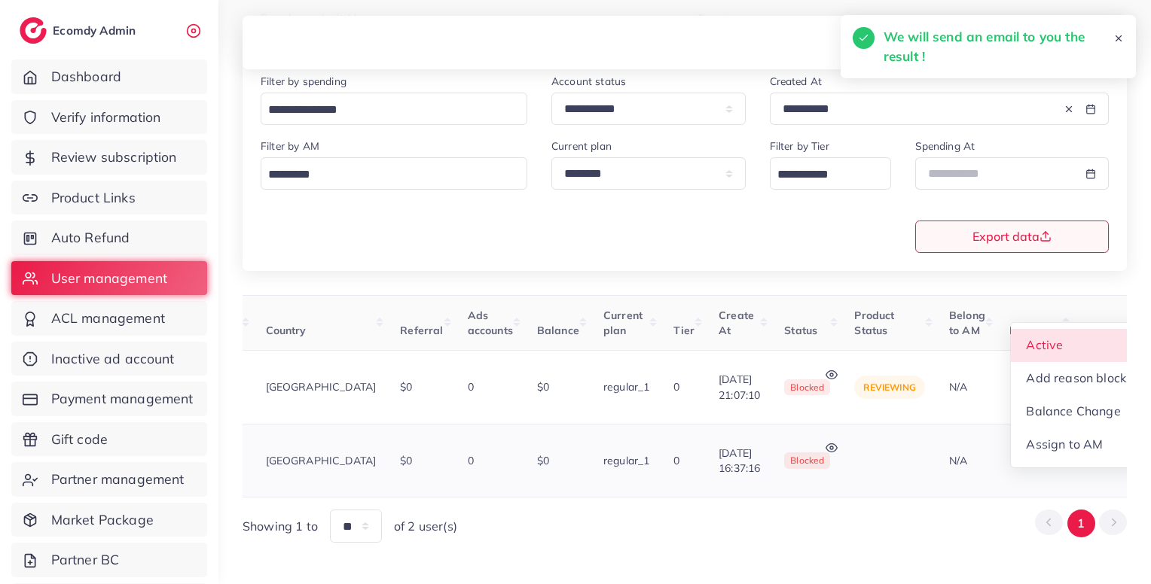
click at [1036, 337] on span "Active" at bounding box center [1044, 344] width 37 height 15
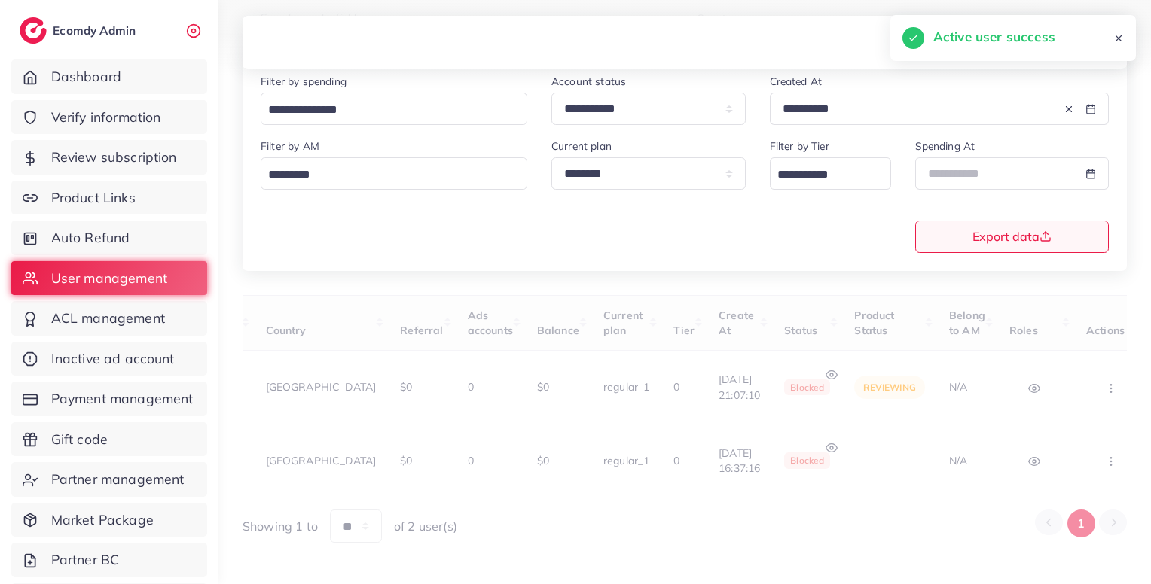
scroll to position [138, 0]
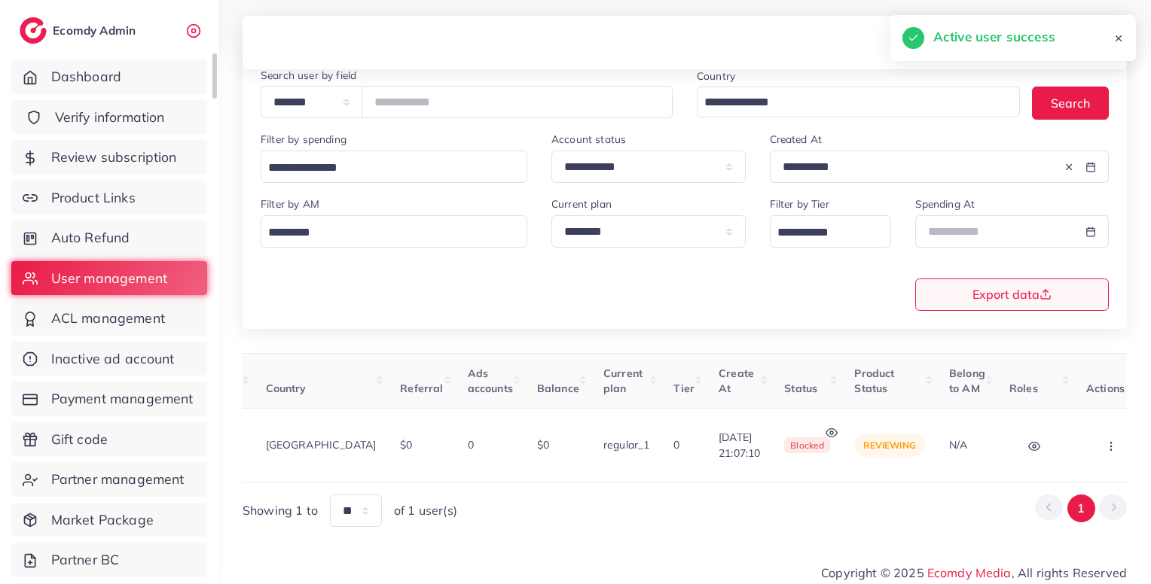
click at [154, 118] on span "Verify information" at bounding box center [110, 118] width 110 height 20
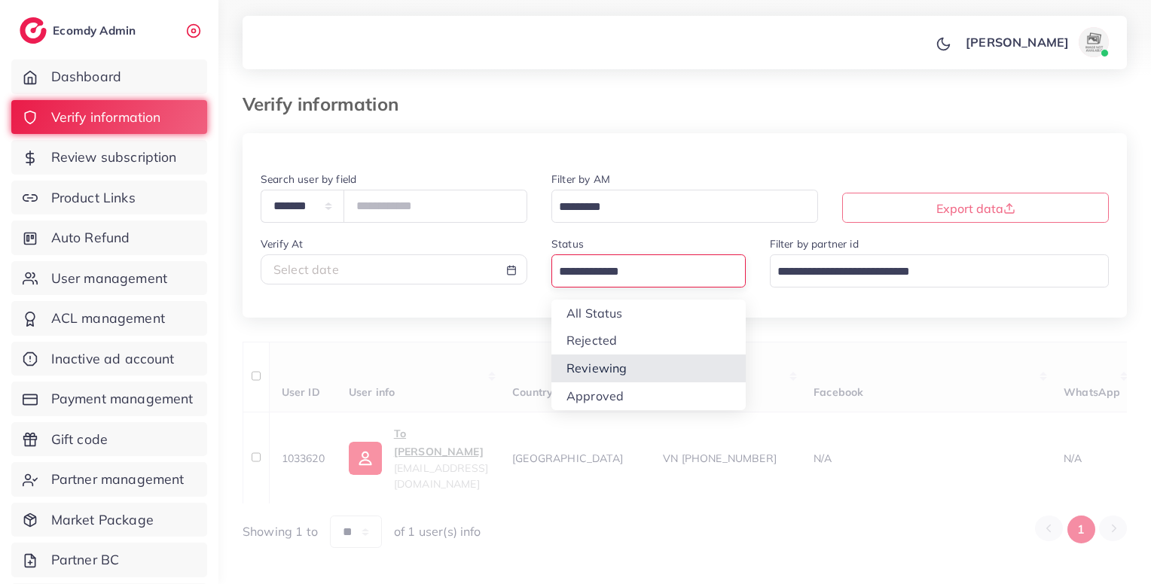
drag, startPoint x: 660, startPoint y: 265, endPoint x: 635, endPoint y: 365, distance: 103.2
click at [635, 287] on div "Loading... All Status Rejected Reviewing Approved" at bounding box center [648, 271] width 194 height 32
click at [635, 365] on div "**********" at bounding box center [684, 341] width 884 height 416
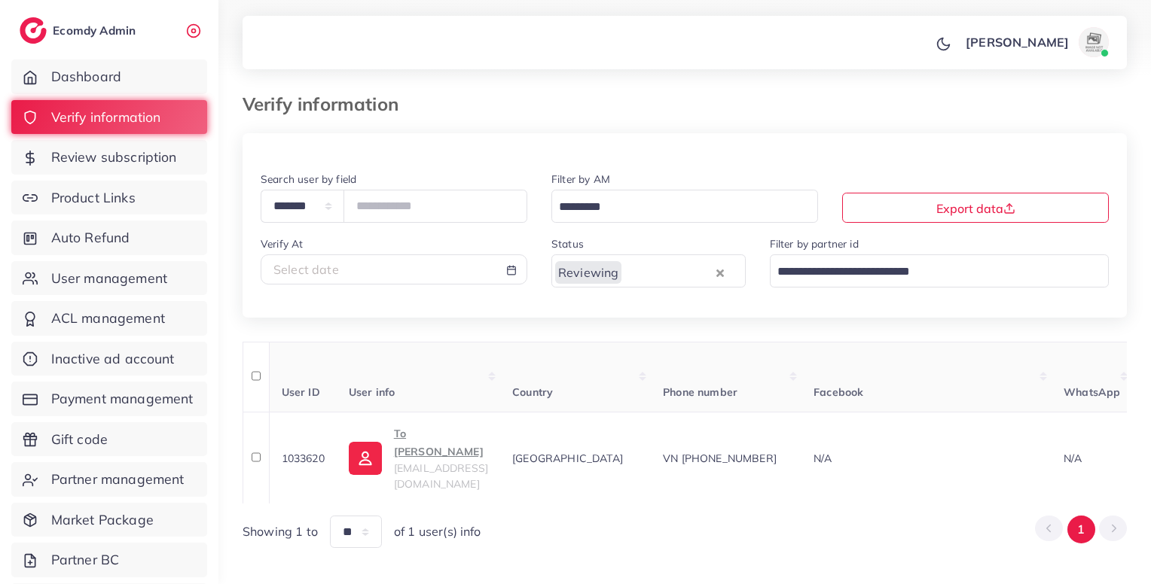
scroll to position [14, 0]
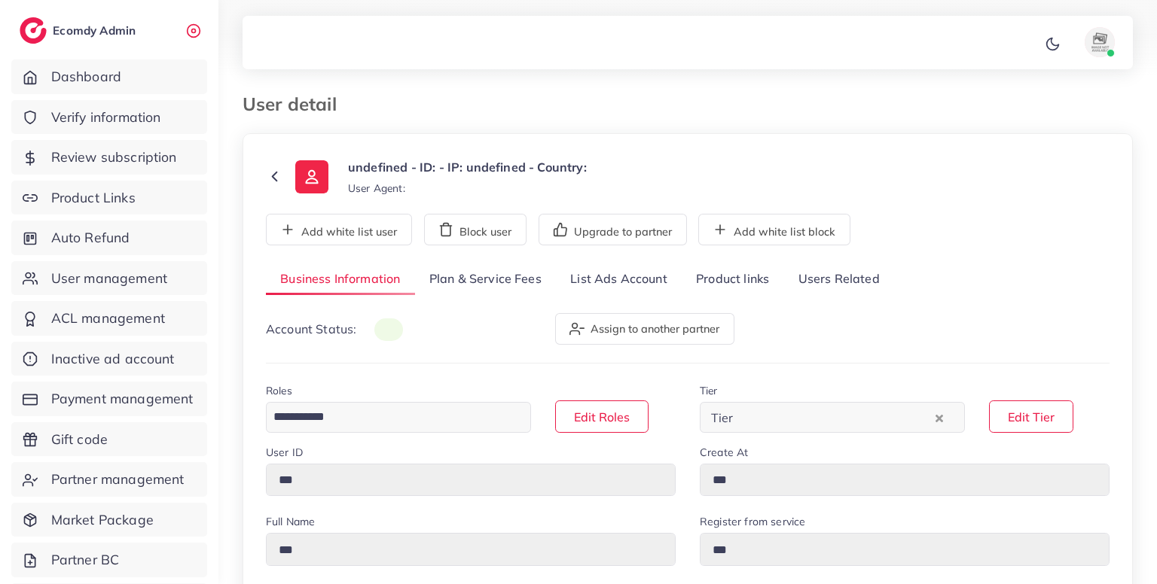
click at [845, 281] on link "Users Related" at bounding box center [838, 280] width 110 height 32
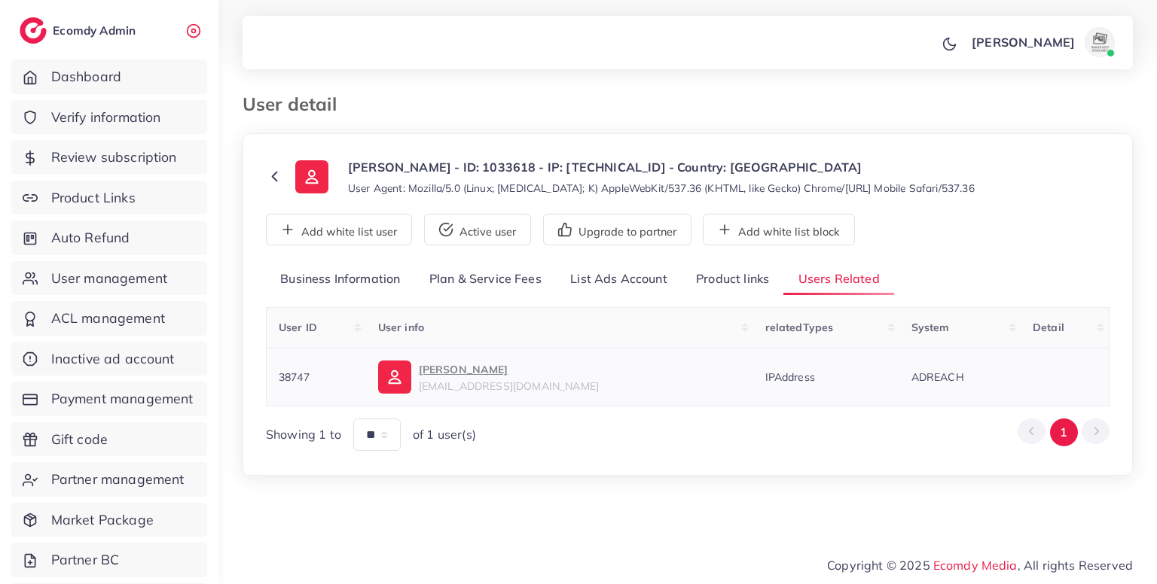
click at [280, 375] on span "38747" at bounding box center [294, 377] width 31 height 14
copy span "38747"
click at [280, 375] on span "38747" at bounding box center [294, 377] width 31 height 14
copy span "38747"
